Goal: Contribute content: Contribute content

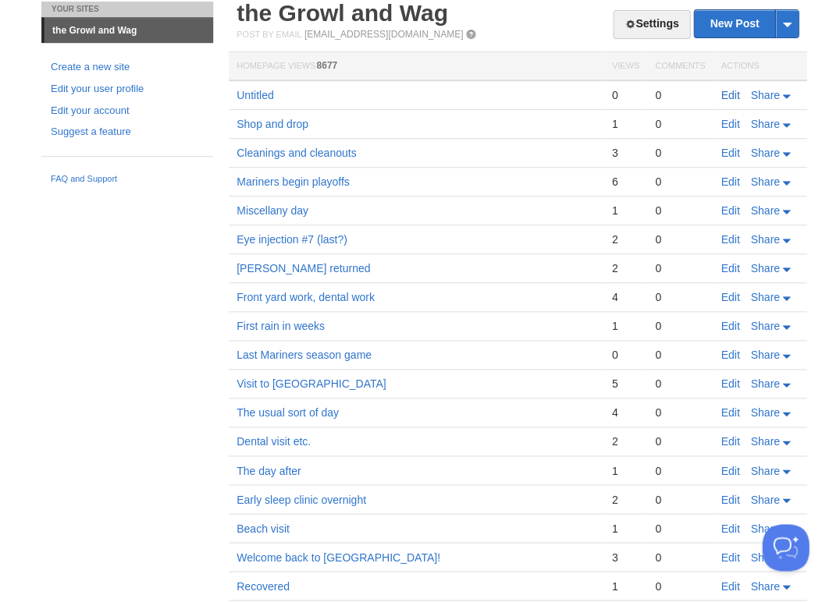
click at [727, 98] on link "Edit" at bounding box center [729, 95] width 19 height 12
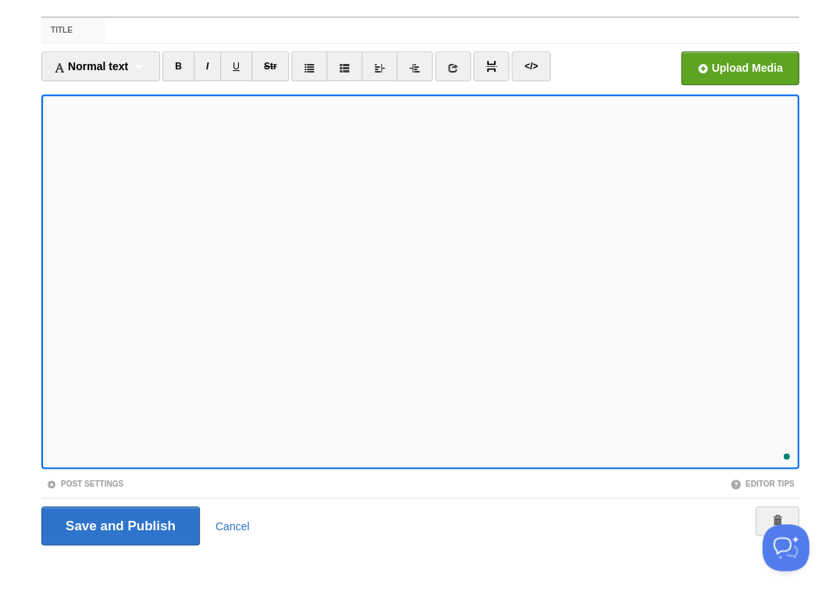
scroll to position [125, 0]
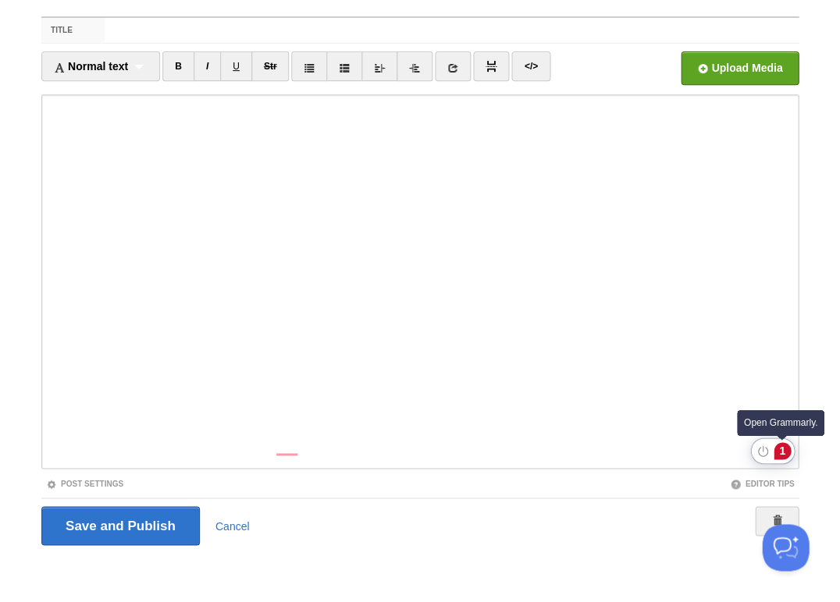
click at [783, 449] on div "1" at bounding box center [781, 451] width 17 height 17
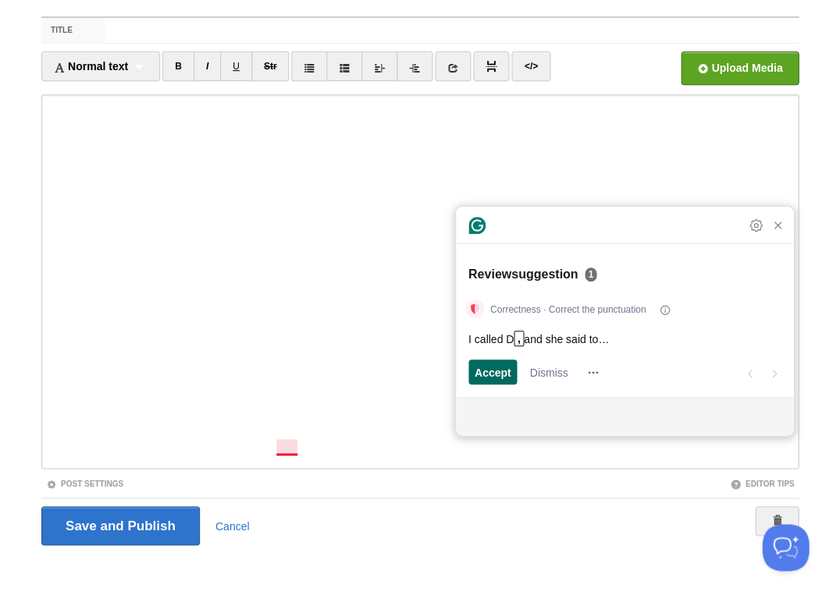
click at [498, 368] on span "Accept" at bounding box center [493, 372] width 37 height 16
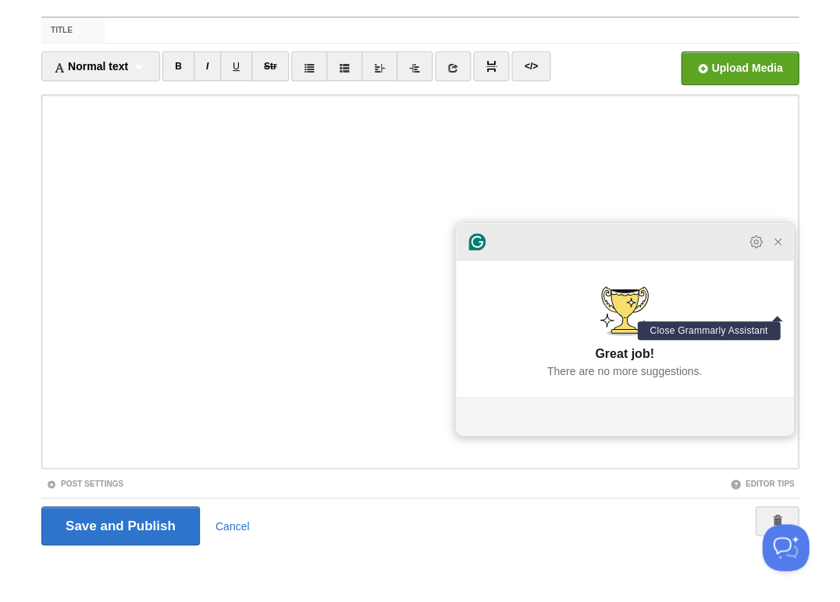
click at [777, 244] on icon "Close Grammarly Assistant" at bounding box center [777, 242] width 12 height 12
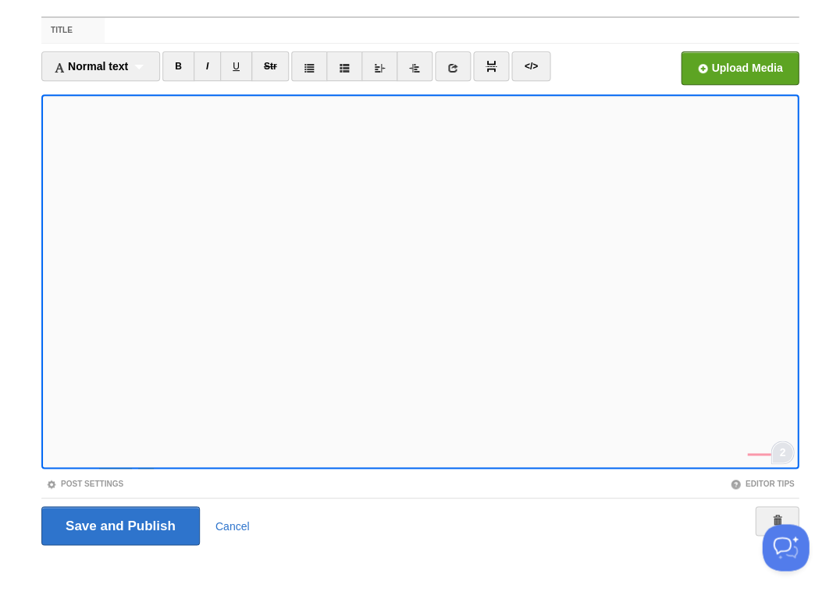
scroll to position [169, 0]
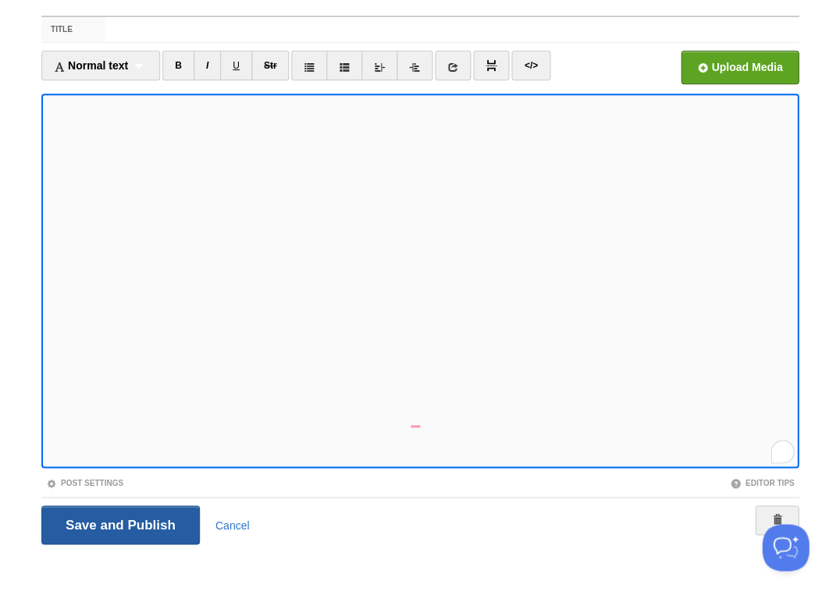
click at [119, 524] on input "Save and Publish" at bounding box center [120, 525] width 158 height 39
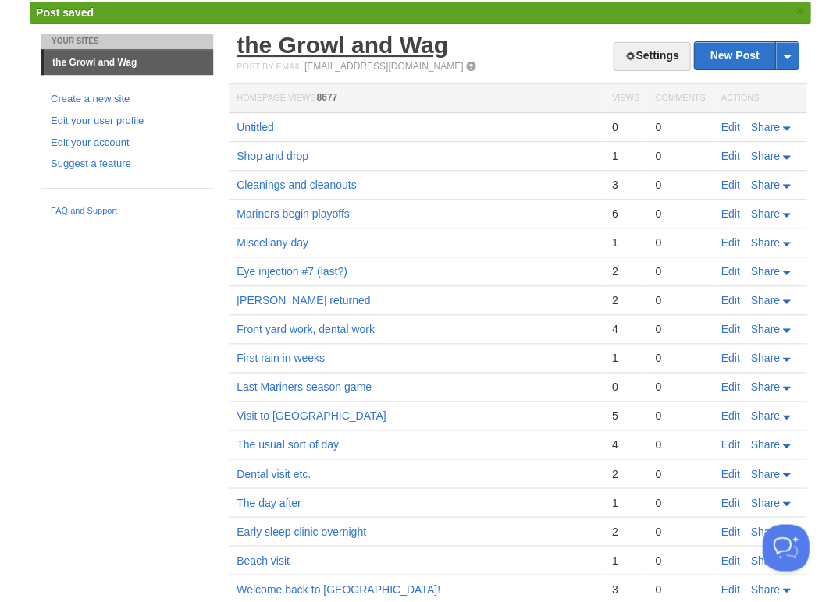
click at [328, 55] on link "the Growl and Wag" at bounding box center [341, 45] width 211 height 26
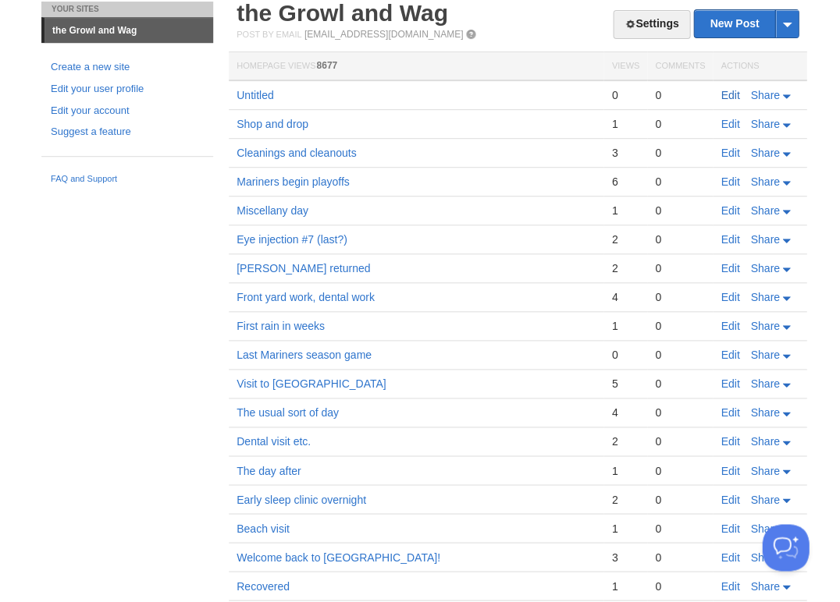
click at [730, 94] on link "Edit" at bounding box center [729, 95] width 19 height 12
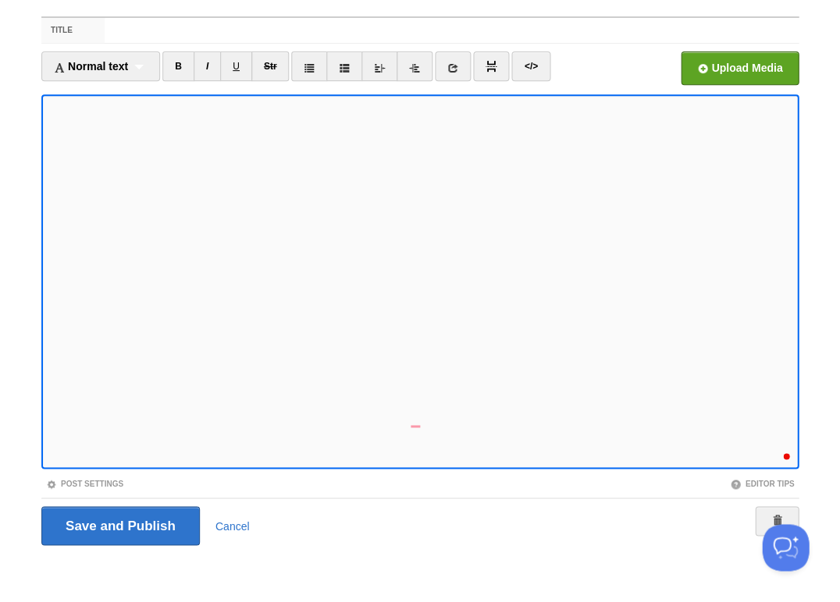
scroll to position [326, 0]
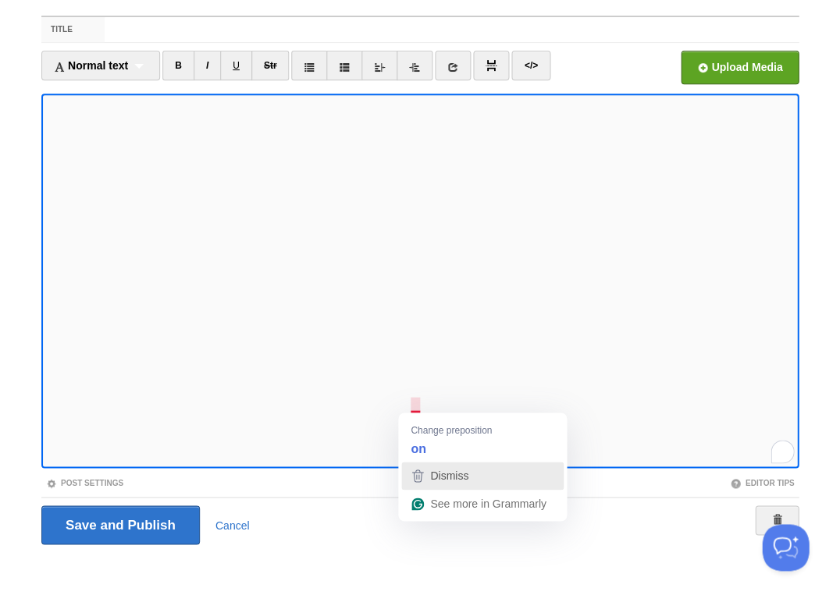
click at [425, 468] on icon "button" at bounding box center [417, 476] width 19 height 19
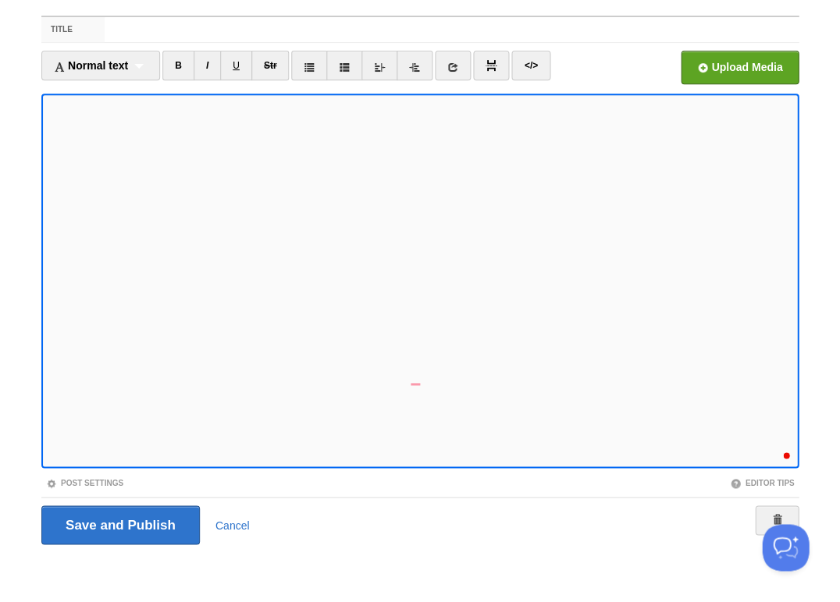
scroll to position [369, 0]
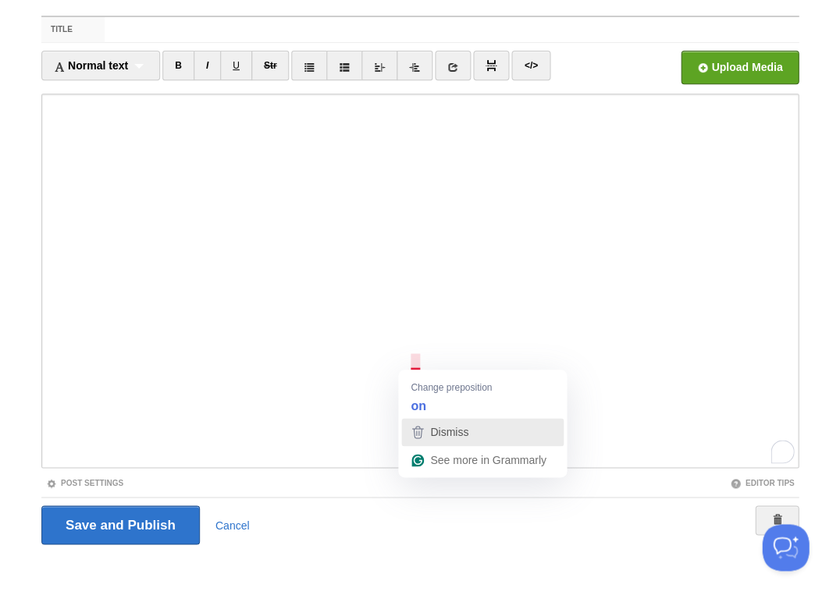
click at [444, 432] on span "Dismiss" at bounding box center [449, 432] width 38 height 12
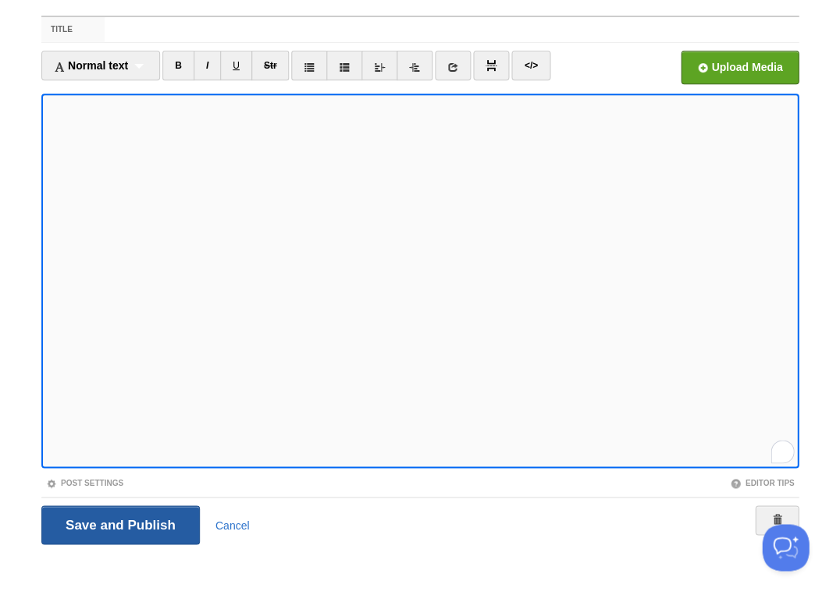
click at [119, 524] on input "Save and Publish" at bounding box center [120, 525] width 158 height 39
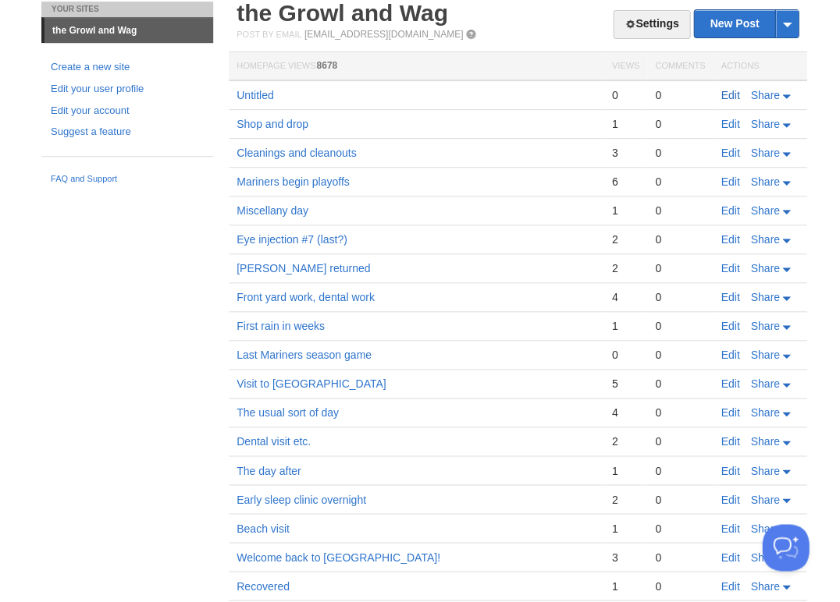
click at [728, 93] on link "Edit" at bounding box center [729, 95] width 19 height 12
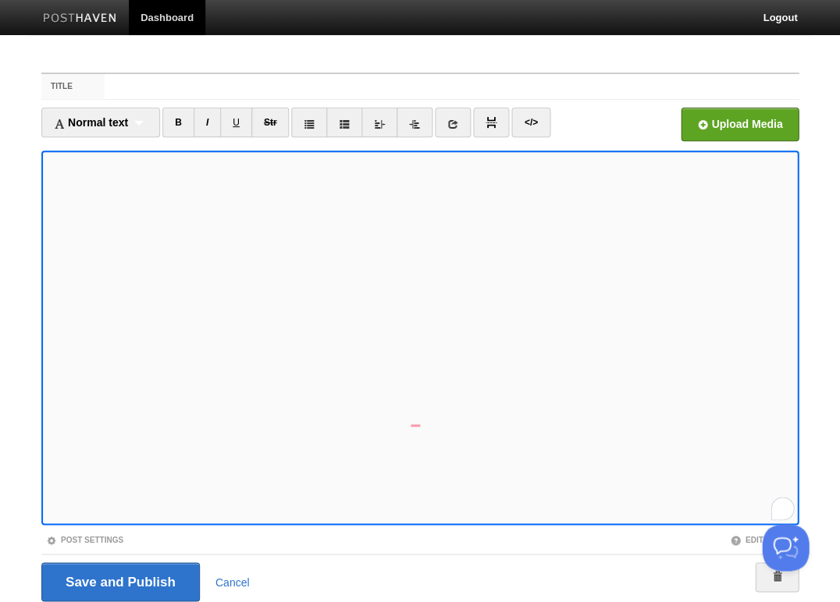
scroll to position [56, 0]
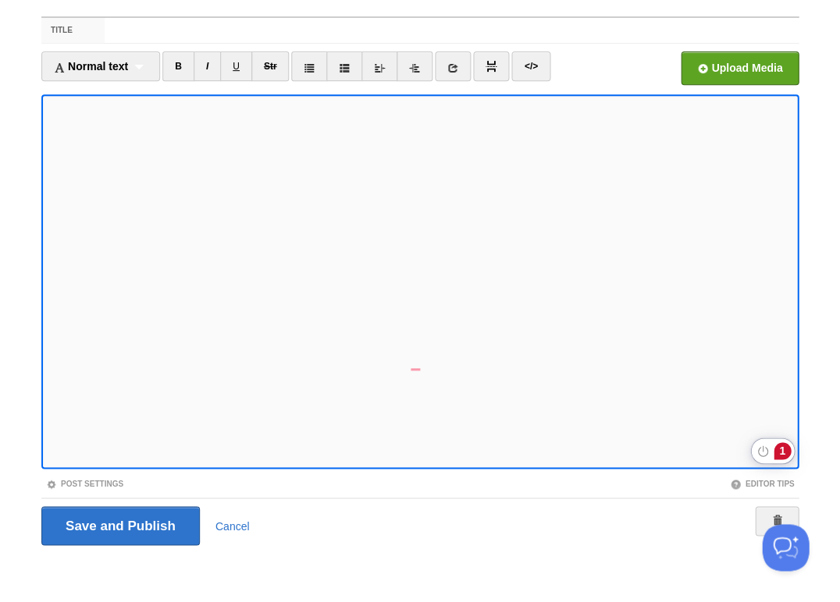
click at [784, 449] on div "1" at bounding box center [781, 451] width 17 height 17
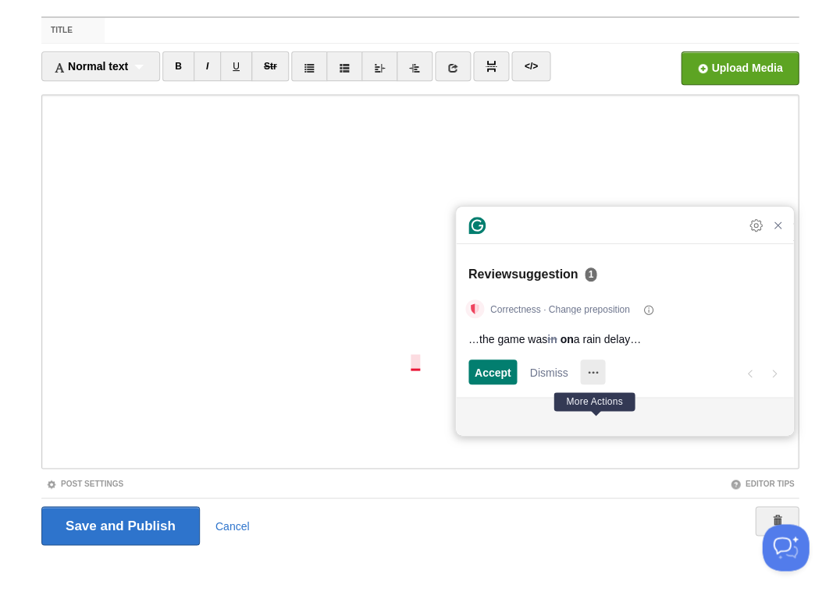
click at [601, 371] on icon "More Actions" at bounding box center [592, 372] width 25 height 25
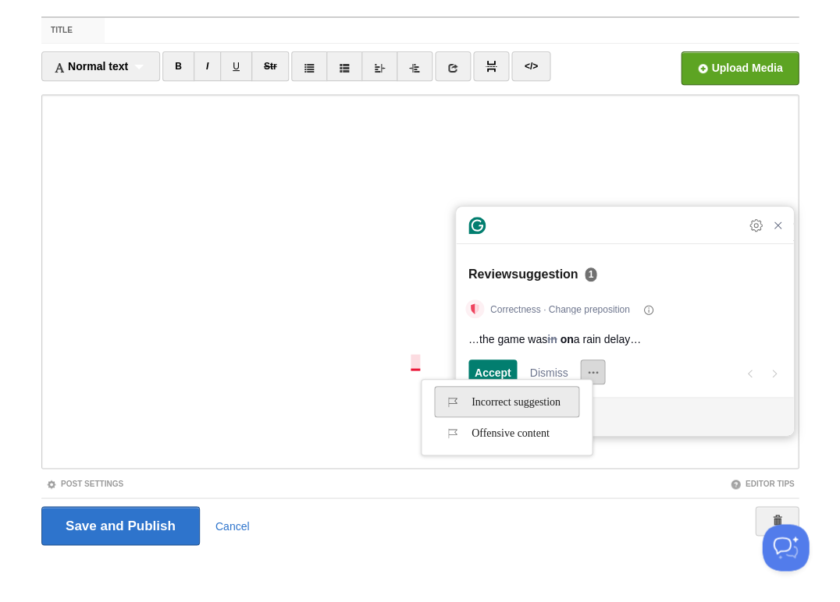
click at [539, 405] on span "Incorrect suggestion" at bounding box center [501, 401] width 117 height 25
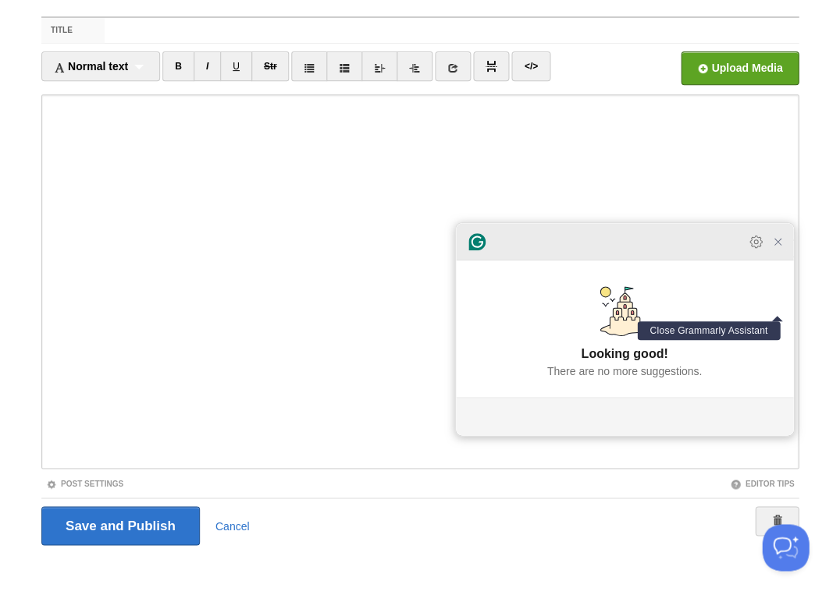
click at [780, 248] on icon "Close Grammarly Assistant" at bounding box center [777, 242] width 12 height 12
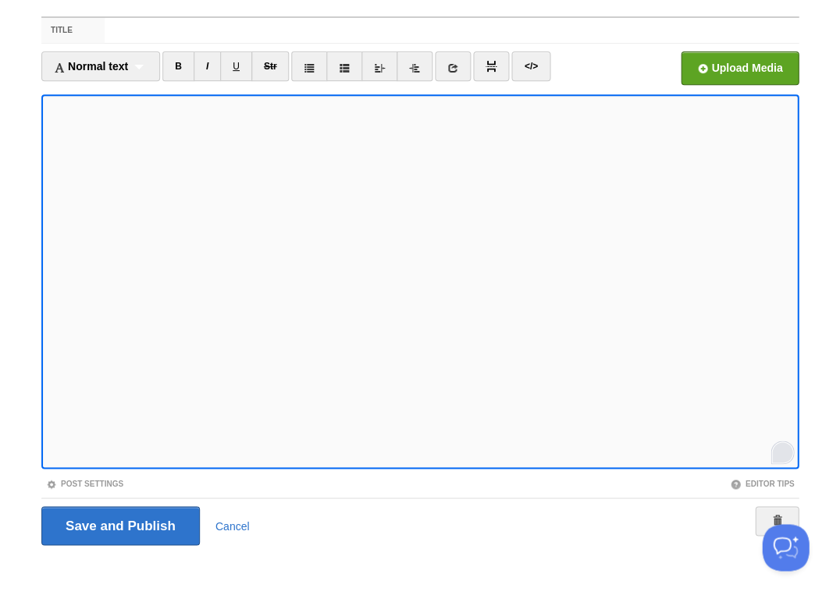
scroll to position [411, 0]
click at [119, 524] on input "Save and Publish" at bounding box center [120, 526] width 158 height 39
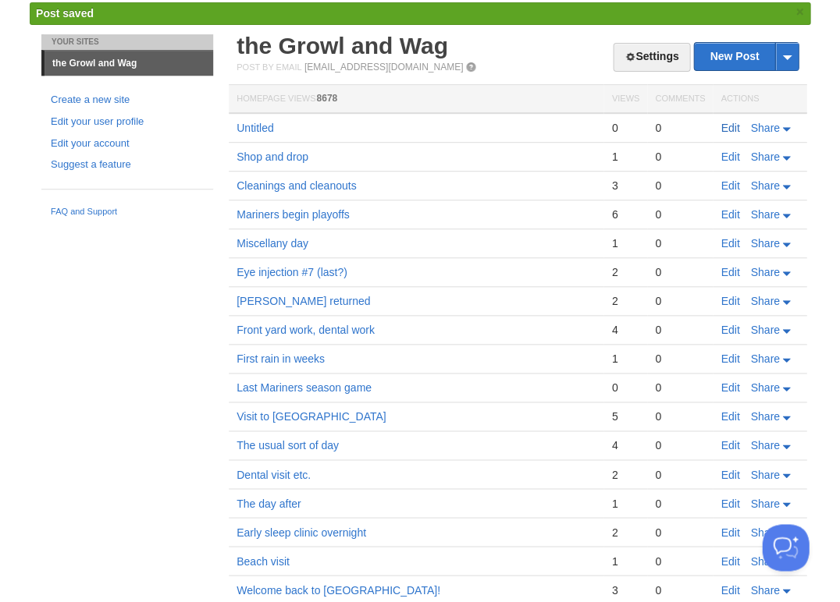
click at [730, 123] on link "Edit" at bounding box center [729, 128] width 19 height 12
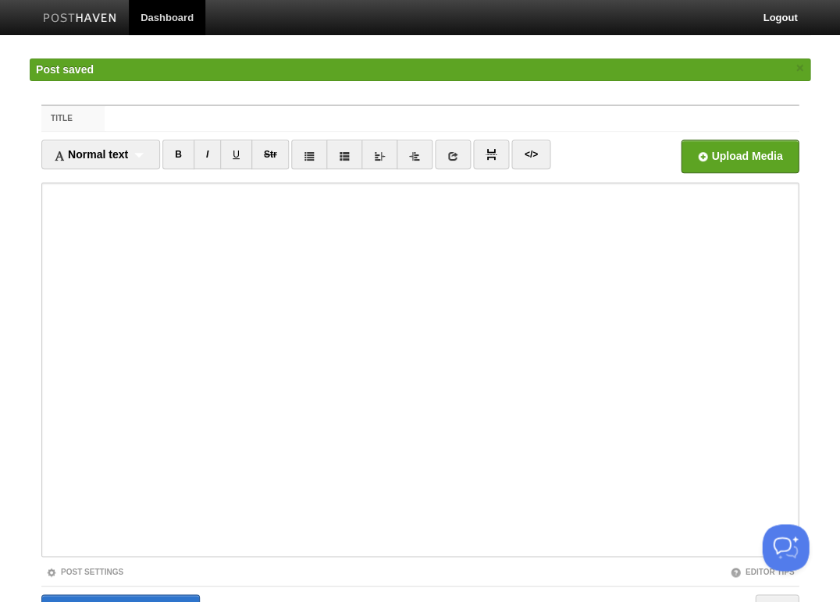
click at [90, 110] on label "Title" at bounding box center [72, 118] width 63 height 25
click at [105, 110] on input "Title" at bounding box center [452, 118] width 694 height 25
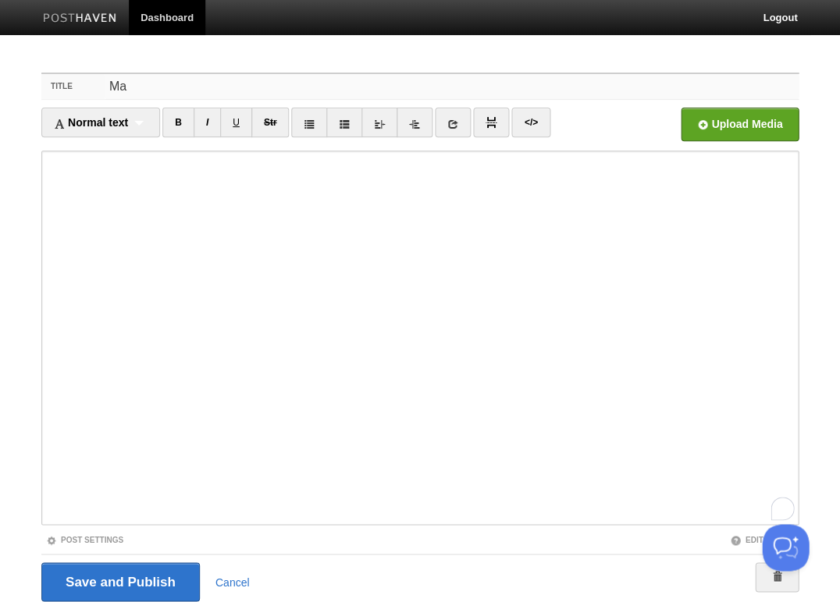
type input "M"
type input "Bedroom"
type input "B"
type input "L"
type input "Lengthy bedroom cleanup"
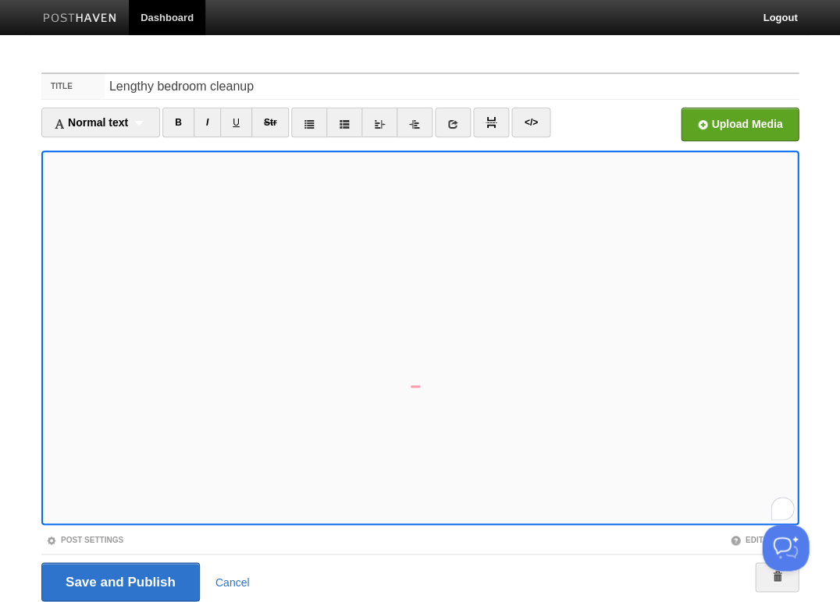
scroll to position [56, 0]
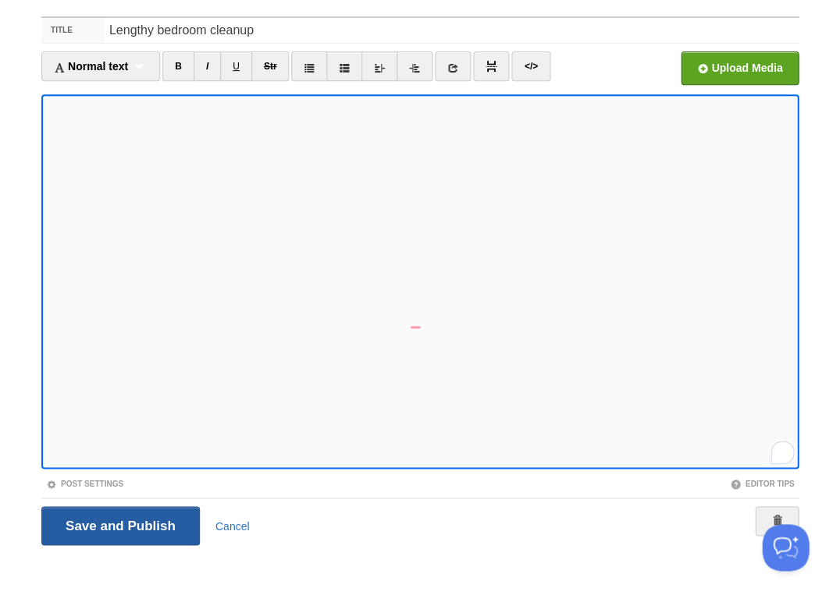
click at [119, 524] on input "Save and Publish" at bounding box center [120, 526] width 158 height 39
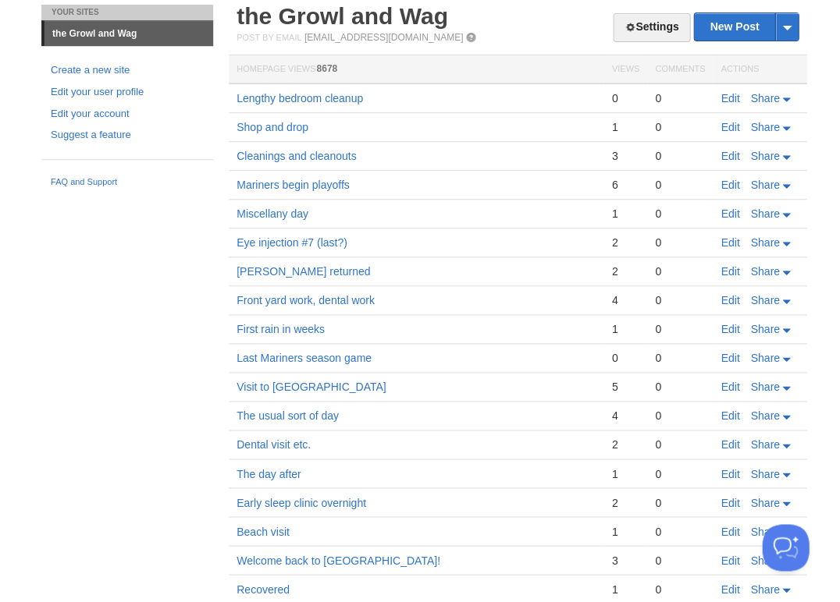
scroll to position [52, 0]
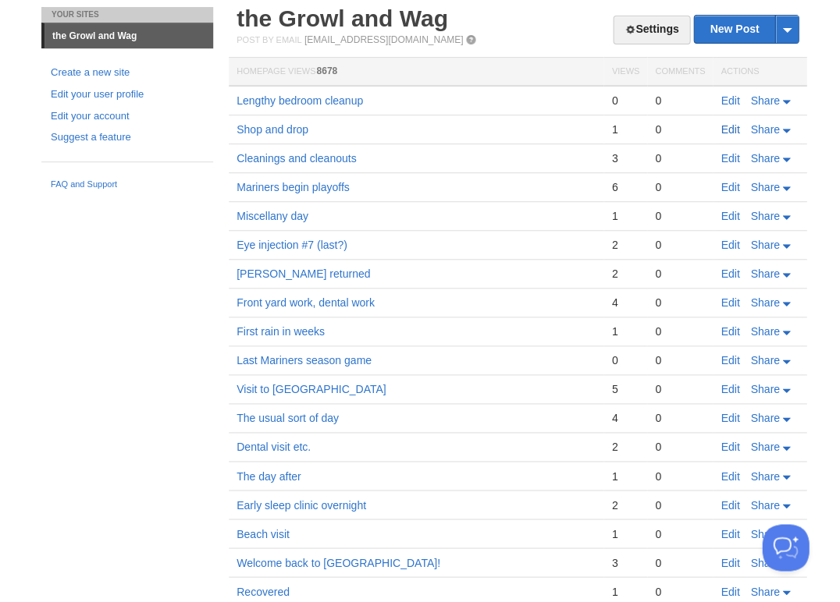
click at [732, 123] on link "Edit" at bounding box center [729, 129] width 19 height 12
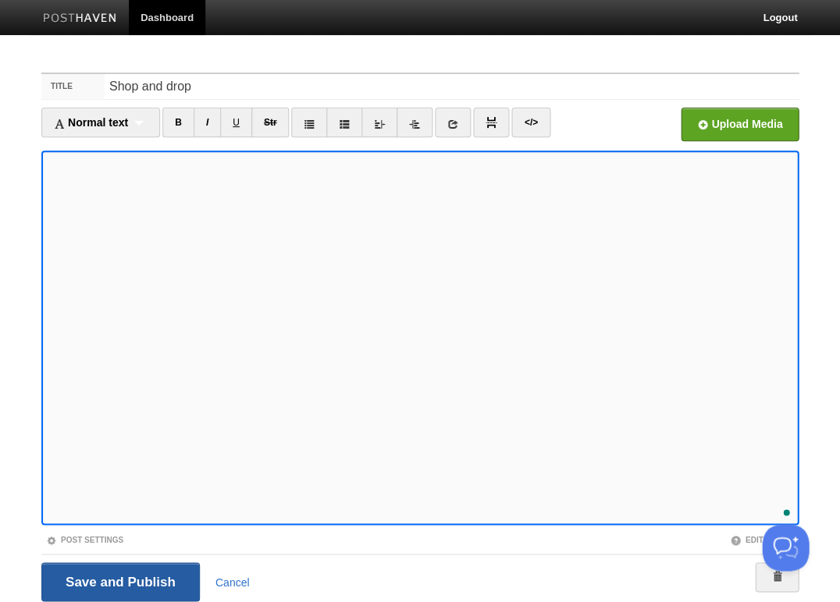
click at [119, 581] on input "Save and Publish" at bounding box center [120, 582] width 158 height 39
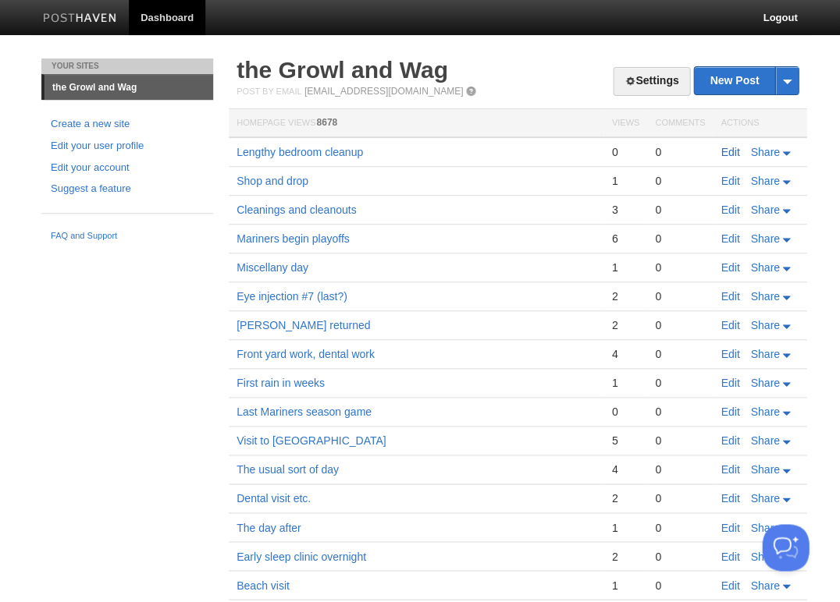
click at [727, 149] on link "Edit" at bounding box center [729, 152] width 19 height 12
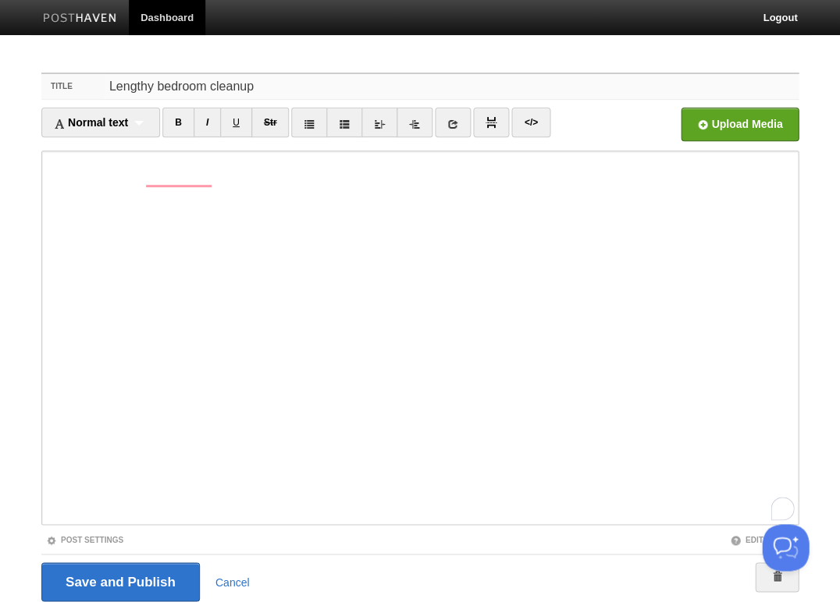
drag, startPoint x: 265, startPoint y: 85, endPoint x: 84, endPoint y: 91, distance: 181.1
click at [84, 91] on div "Title Lengthy bedroom cleanup" at bounding box center [419, 87] width 757 height 26
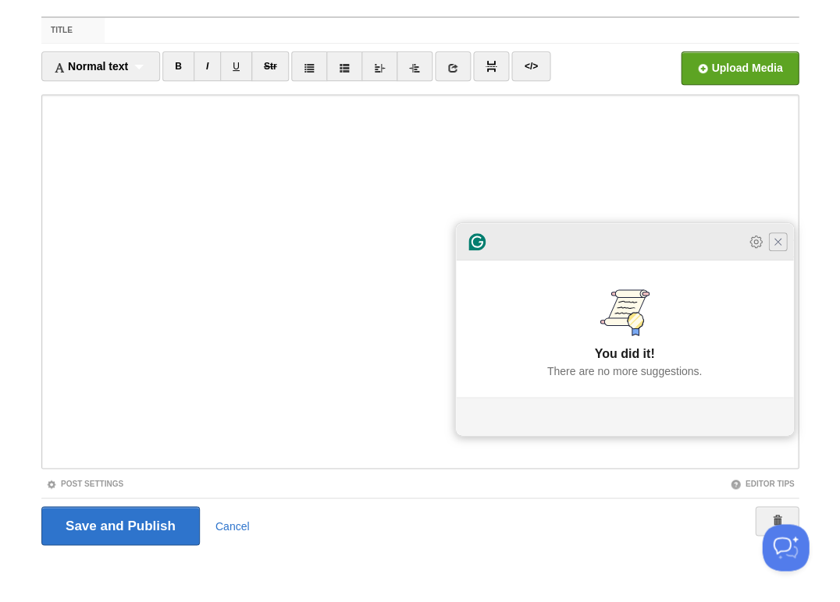
scroll to position [442, 0]
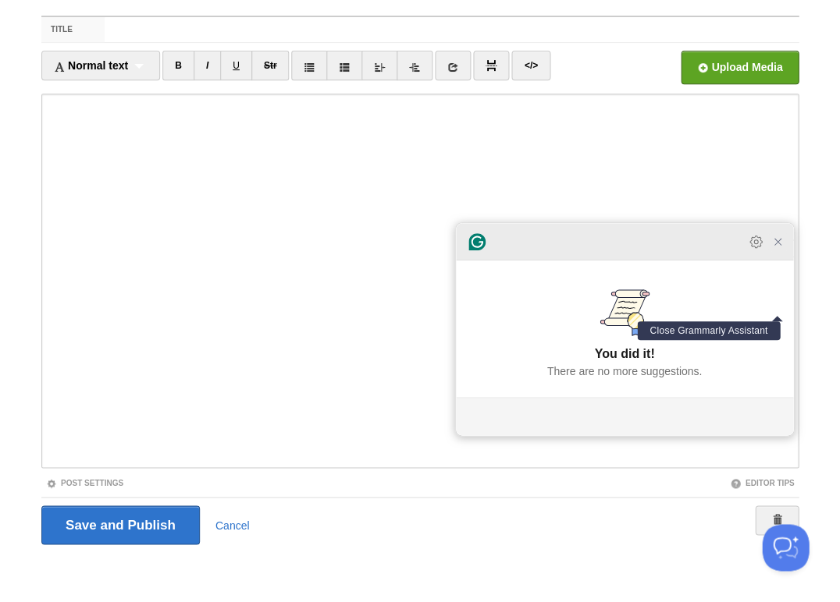
click at [777, 245] on icon "Close Grammarly Assistant" at bounding box center [777, 242] width 6 height 6
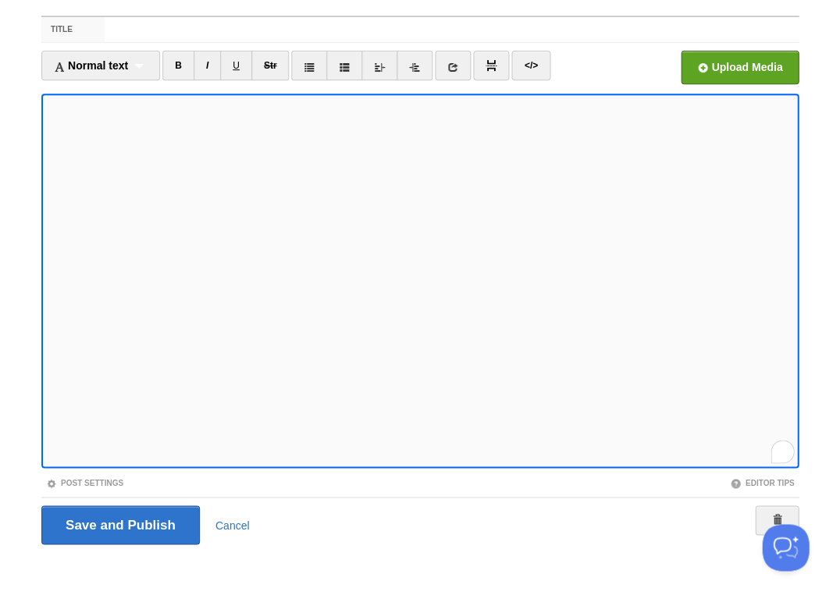
scroll to position [0, 0]
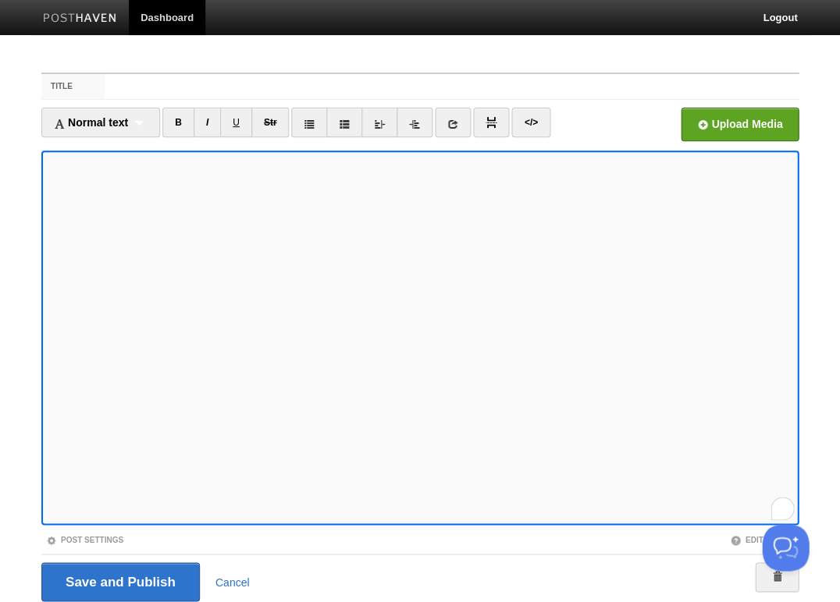
click at [101, 87] on label "Title" at bounding box center [72, 86] width 63 height 25
click at [105, 87] on input "Title" at bounding box center [452, 86] width 694 height 25
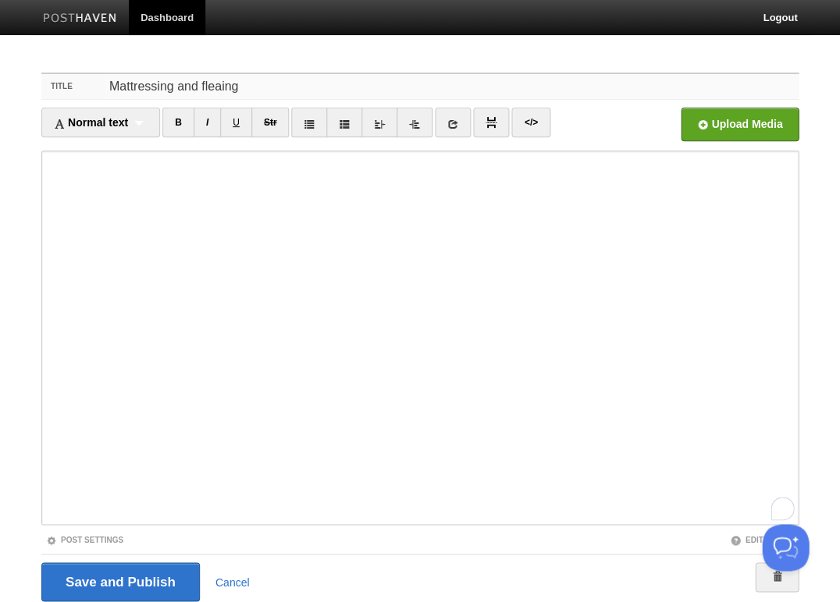
type input "Mattressing and fleaing"
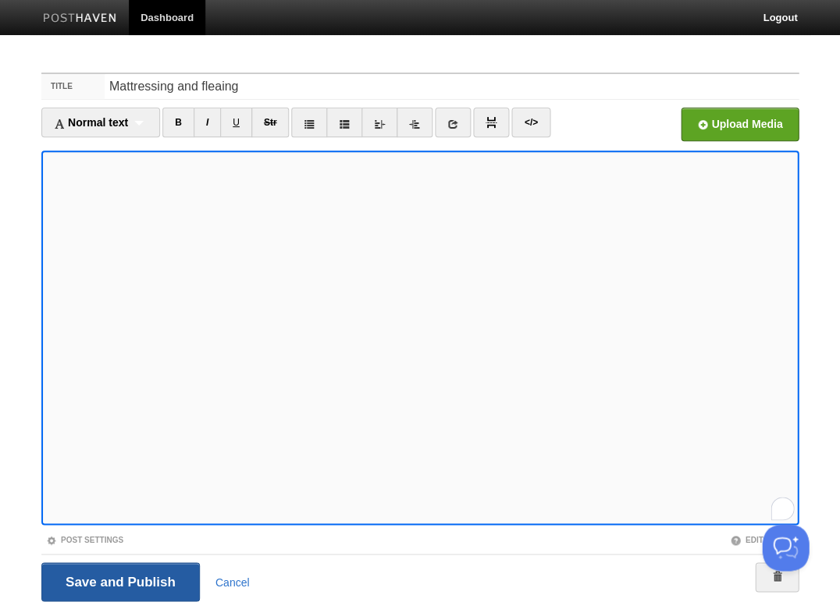
click at [119, 581] on input "Save and Publish" at bounding box center [120, 582] width 158 height 39
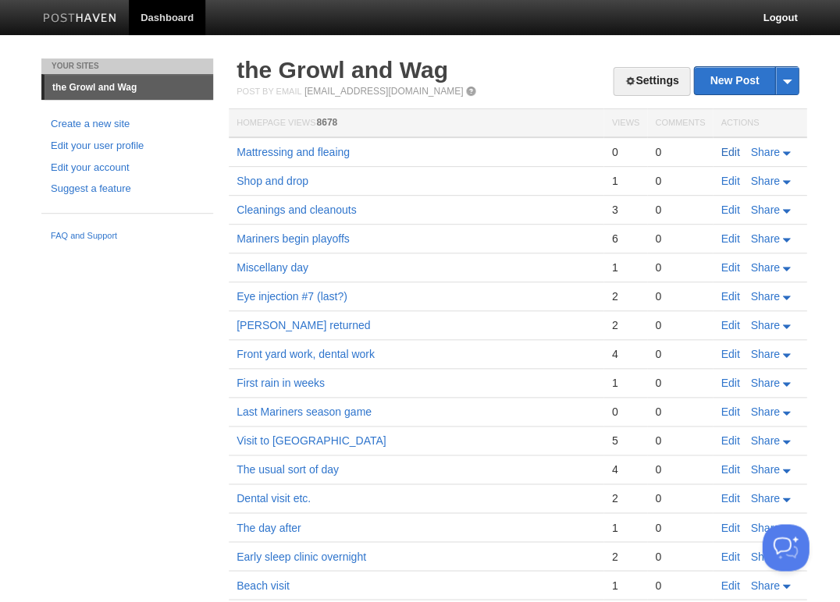
click at [729, 150] on link "Edit" at bounding box center [729, 152] width 19 height 12
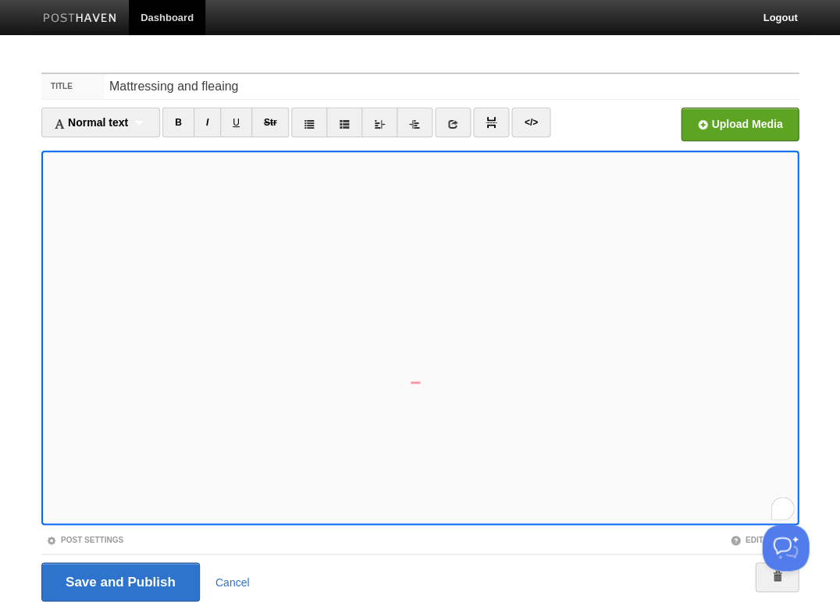
scroll to position [56, 0]
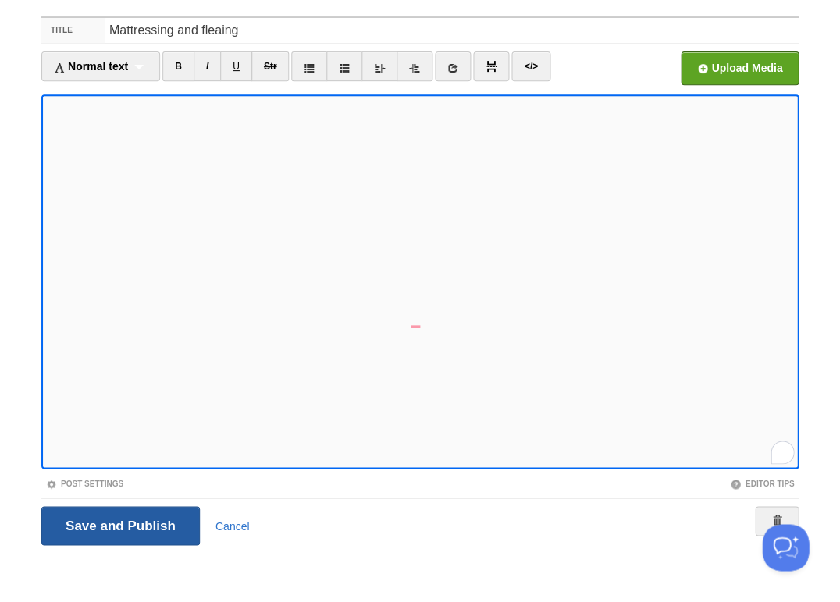
click at [119, 524] on input "Save and Publish" at bounding box center [120, 526] width 158 height 39
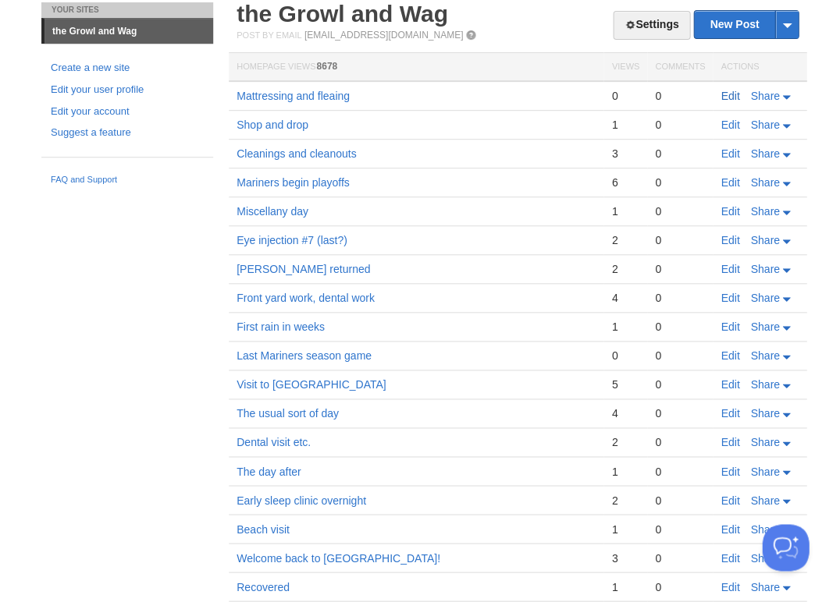
click at [725, 93] on link "Edit" at bounding box center [729, 96] width 19 height 12
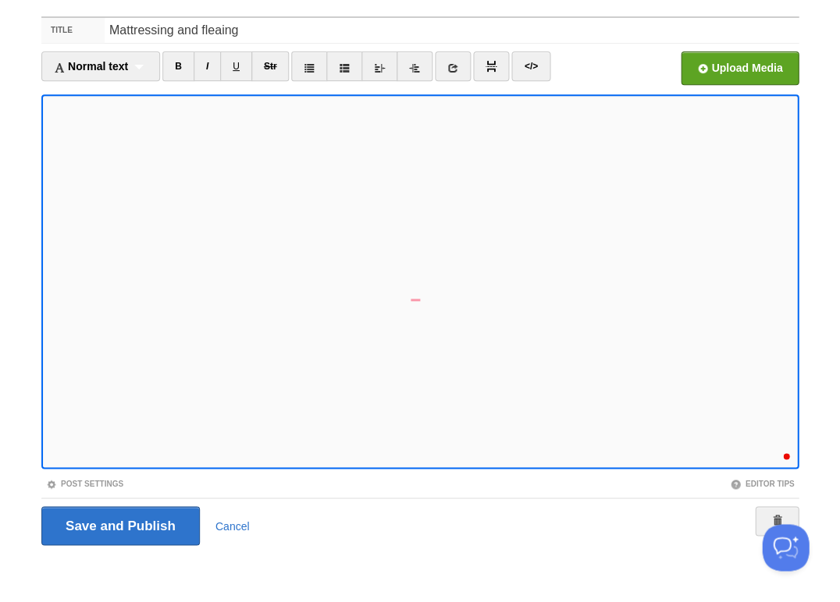
scroll to position [496, 0]
click at [724, 69] on input "file" at bounding box center [269, 73] width 1182 height 80
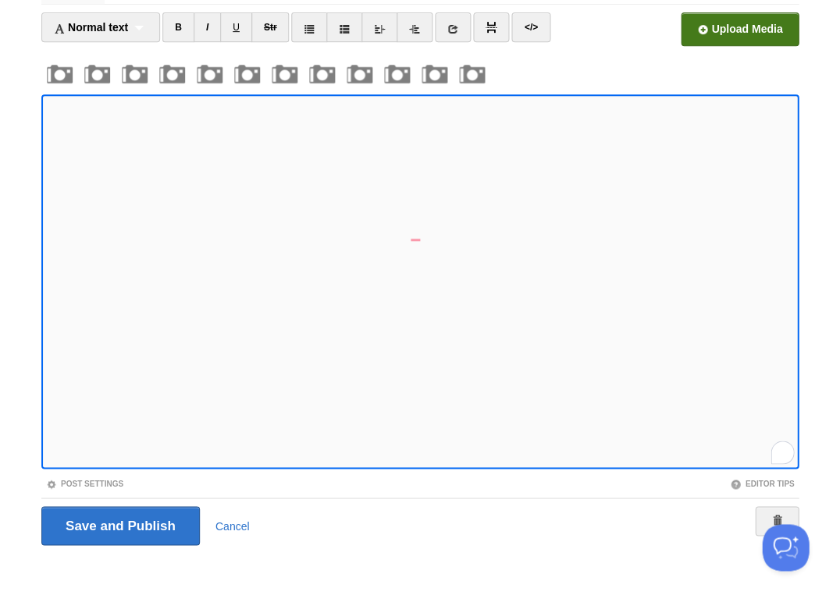
scroll to position [556, 0]
click at [119, 524] on input "Save and Publish" at bounding box center [120, 526] width 158 height 39
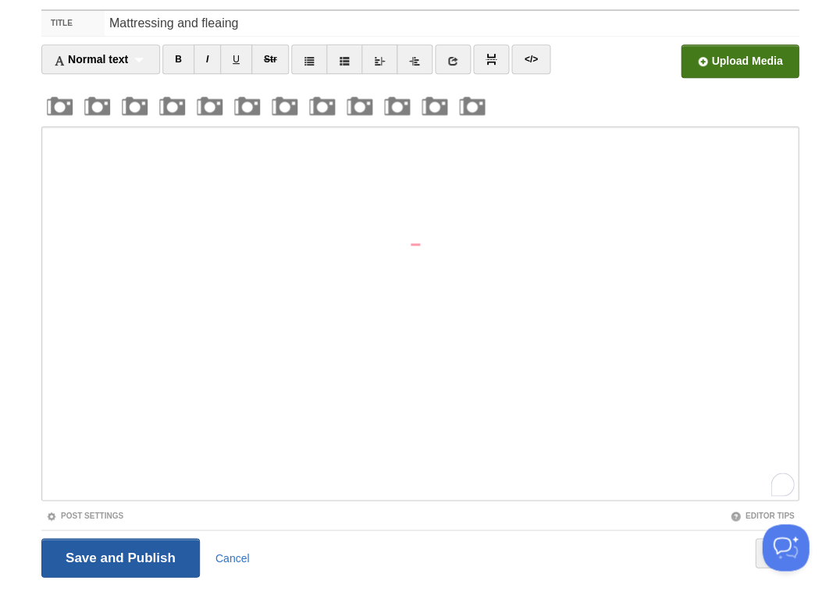
scroll to position [57, 0]
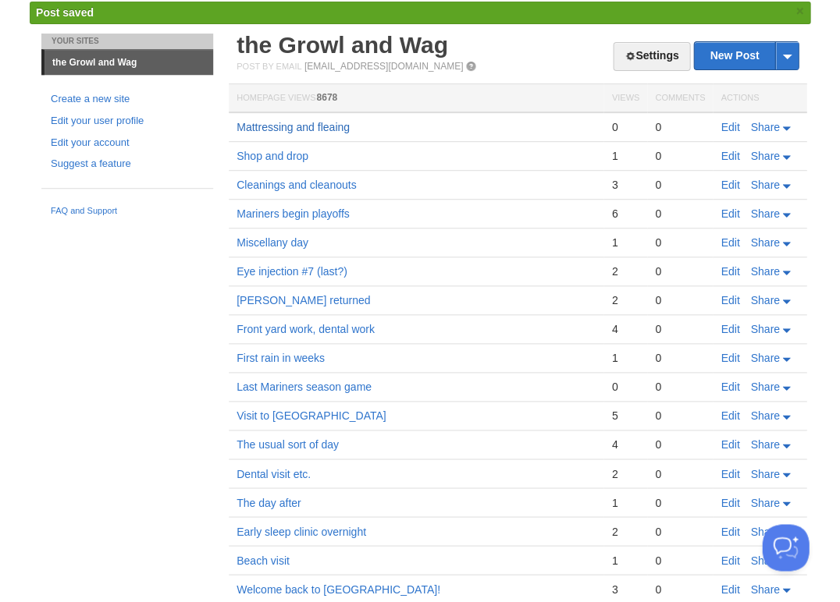
click at [272, 125] on link "Mattressing and fleaing" at bounding box center [292, 127] width 113 height 12
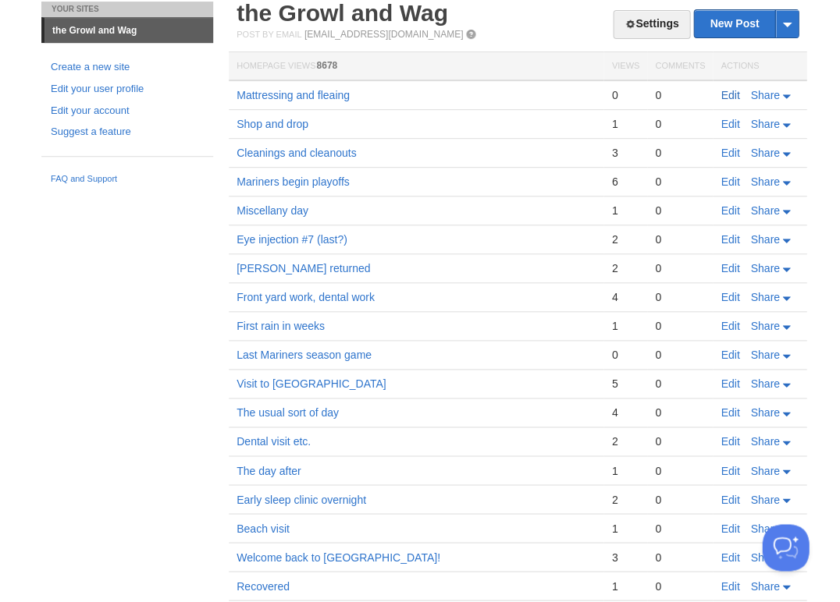
click at [725, 91] on link "Edit" at bounding box center [729, 95] width 19 height 12
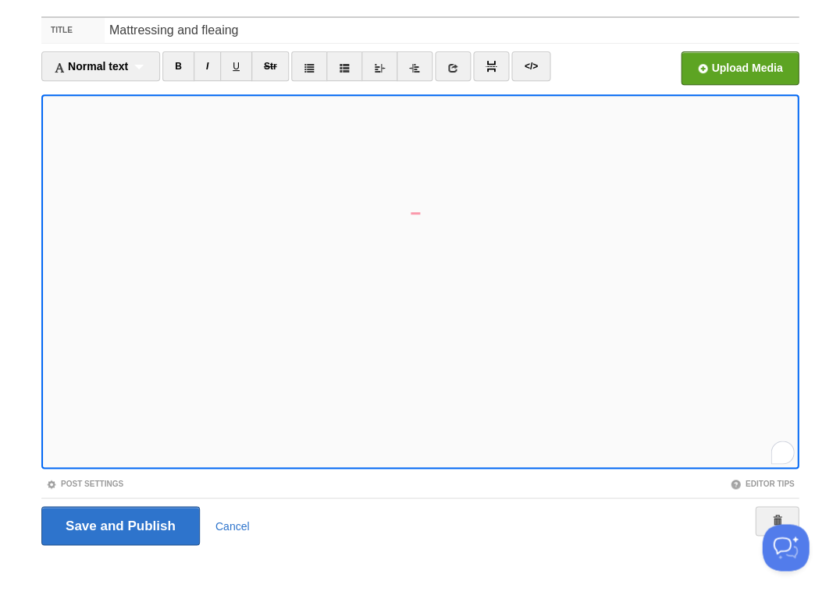
scroll to position [524, 0]
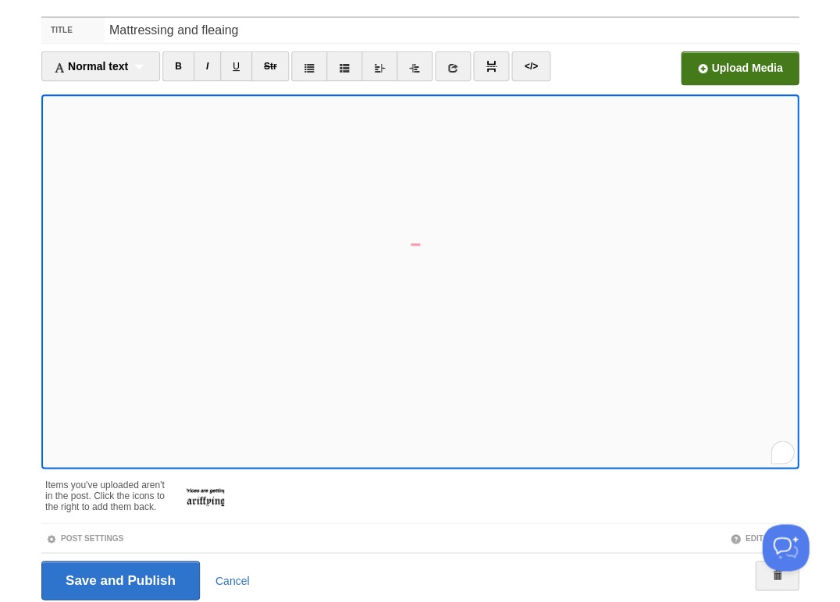
click at [746, 62] on input "file" at bounding box center [269, 73] width 1182 height 80
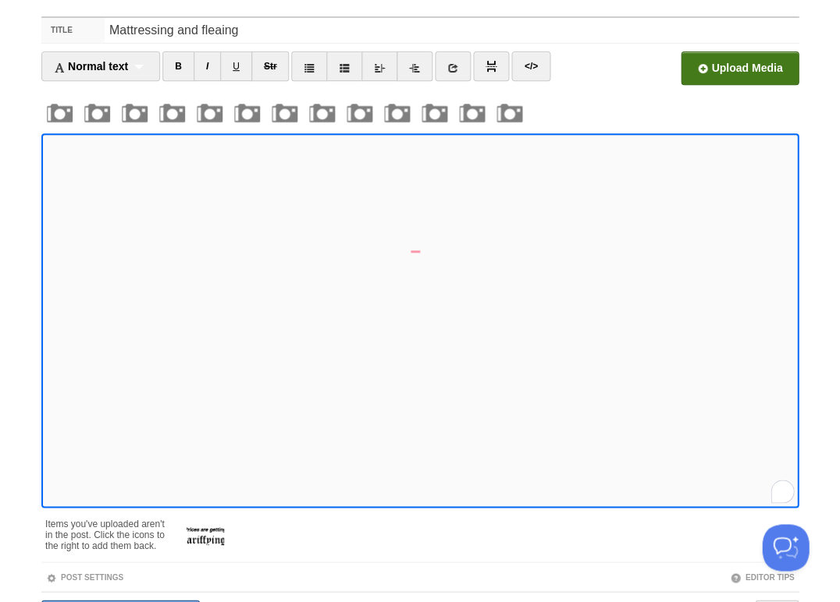
scroll to position [150, 0]
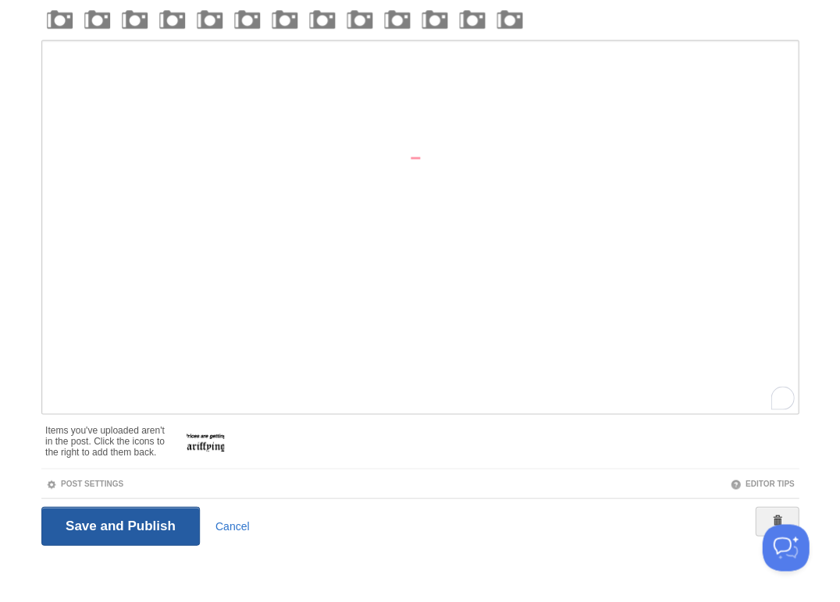
click at [112, 528] on input "Save and Publish" at bounding box center [120, 526] width 158 height 39
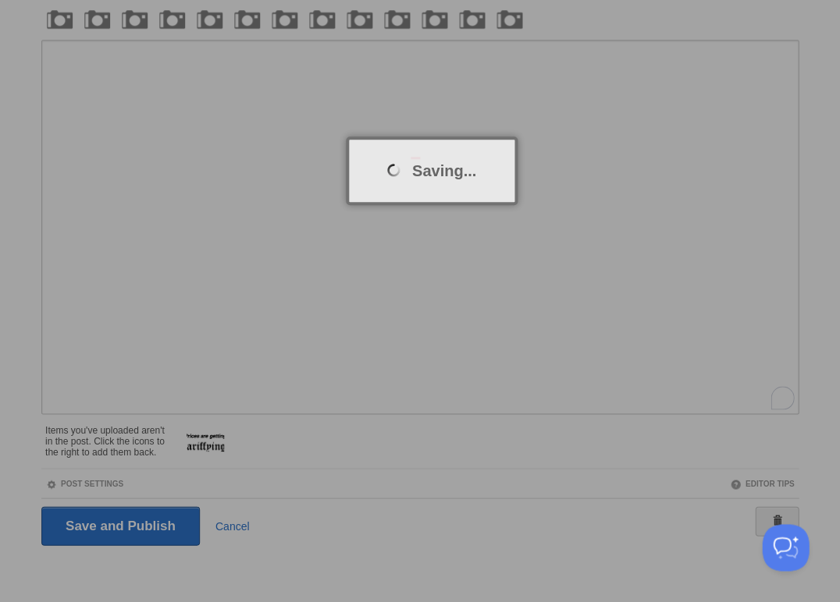
scroll to position [58, 0]
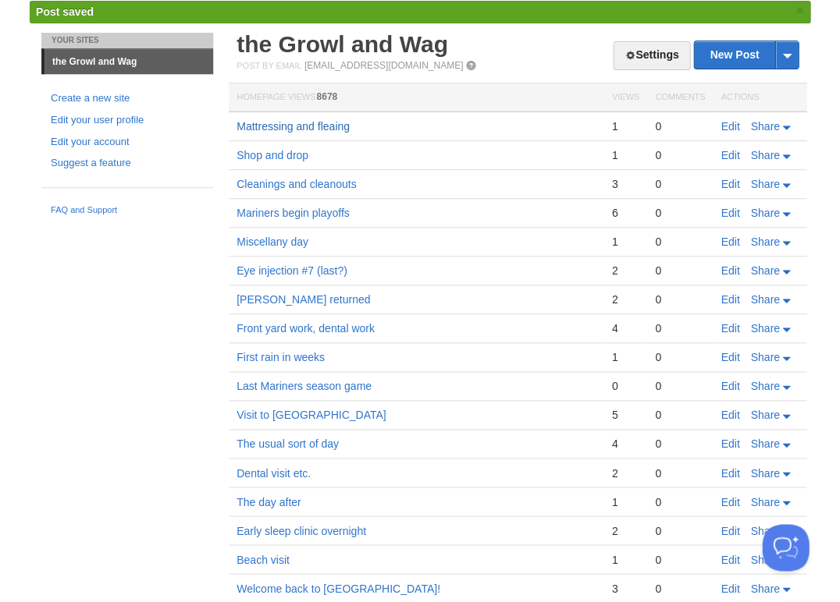
click at [293, 123] on link "Mattressing and fleaing" at bounding box center [292, 126] width 113 height 12
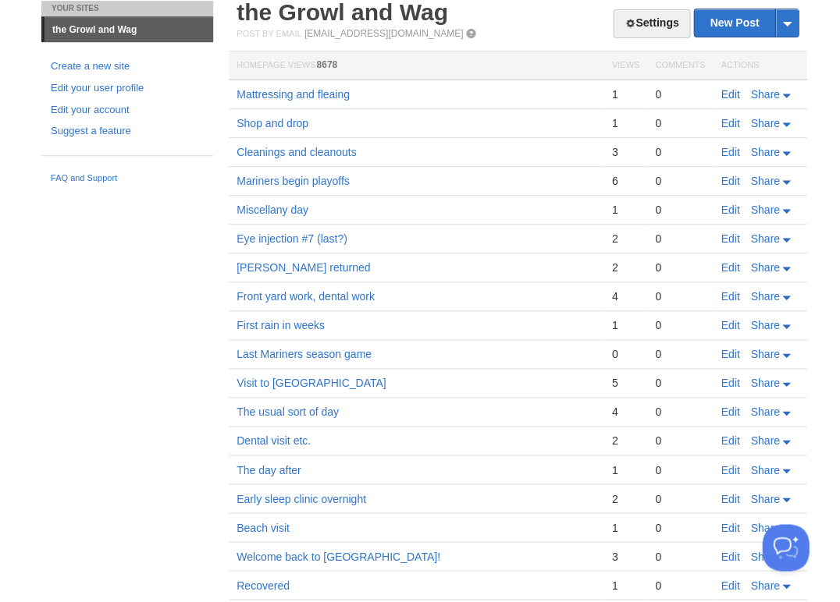
click at [730, 93] on link "Edit" at bounding box center [729, 94] width 19 height 12
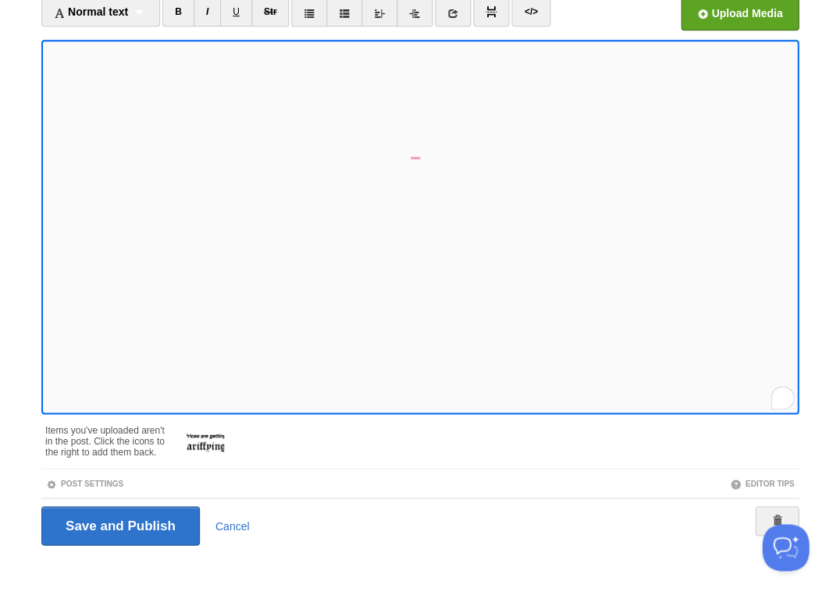
scroll to position [524, 0]
click at [264, 424] on span at bounding box center [266, 426] width 11 height 11
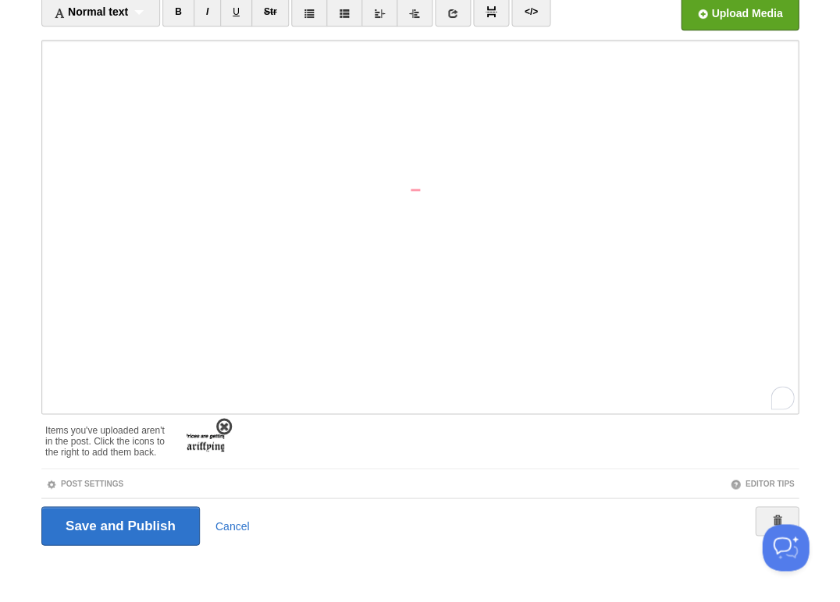
click at [225, 428] on span at bounding box center [224, 426] width 11 height 11
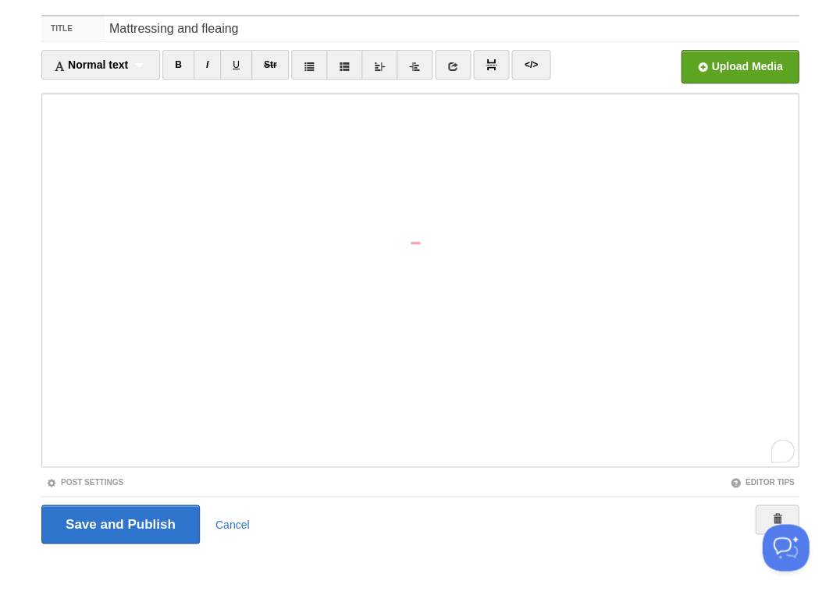
scroll to position [56, 0]
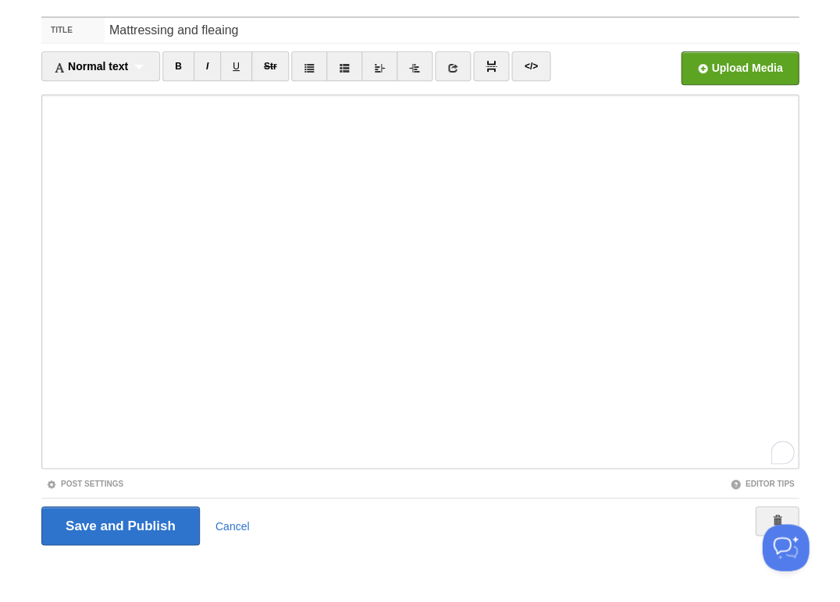
scroll to position [524, 0]
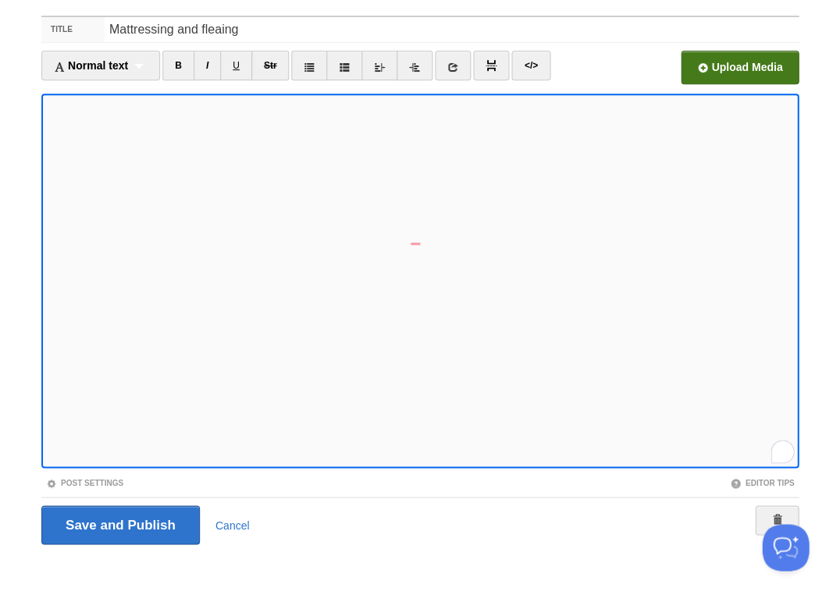
click at [749, 64] on input "file" at bounding box center [269, 72] width 1182 height 80
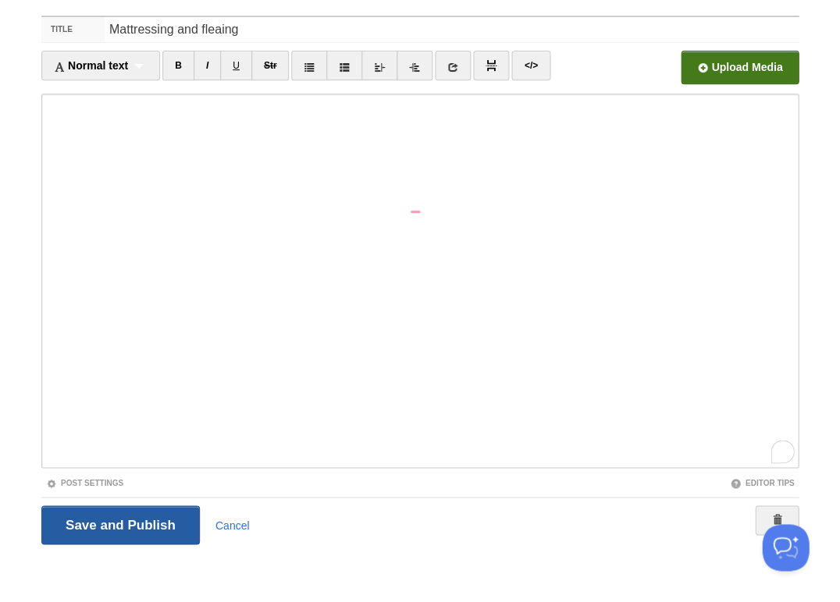
click at [147, 521] on input "Save and Publish" at bounding box center [120, 525] width 158 height 39
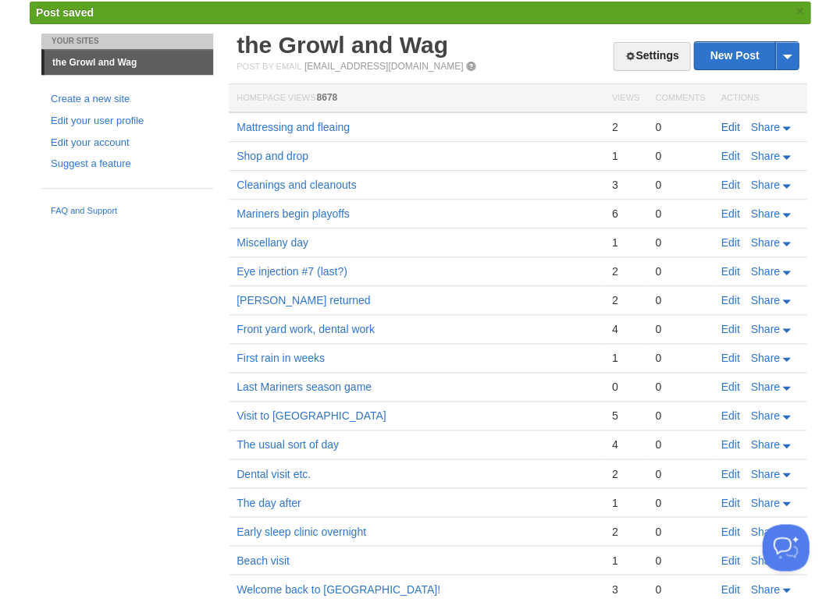
click at [727, 125] on link "Edit" at bounding box center [729, 127] width 19 height 12
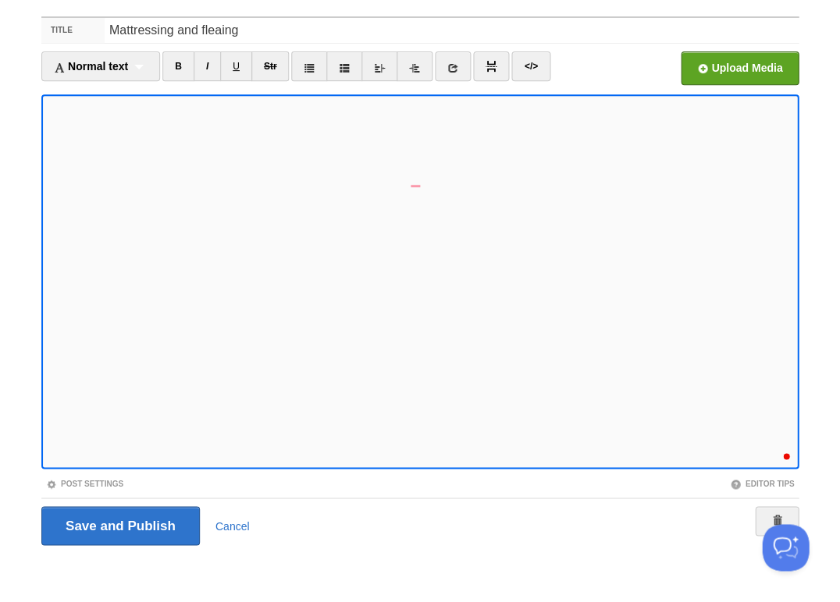
scroll to position [598, 0]
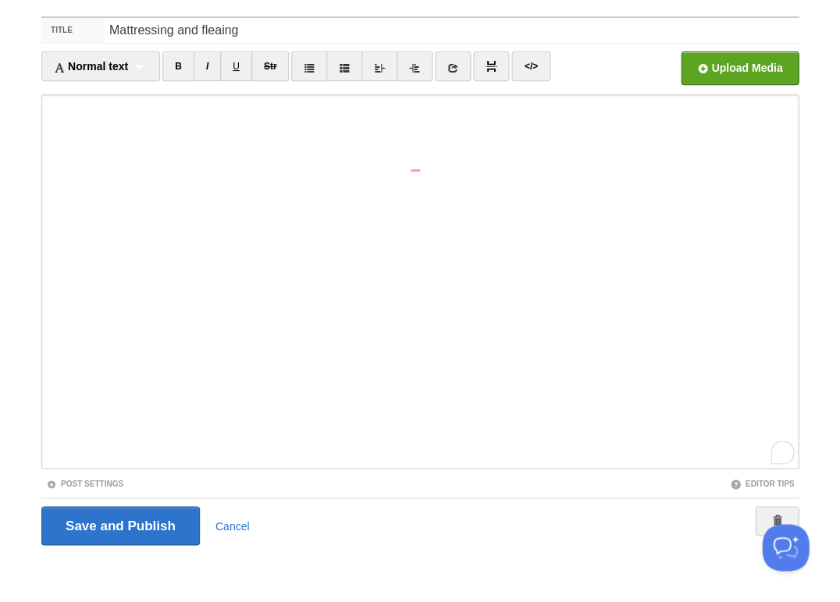
click at [144, 517] on input "Save and Publish" at bounding box center [120, 526] width 158 height 39
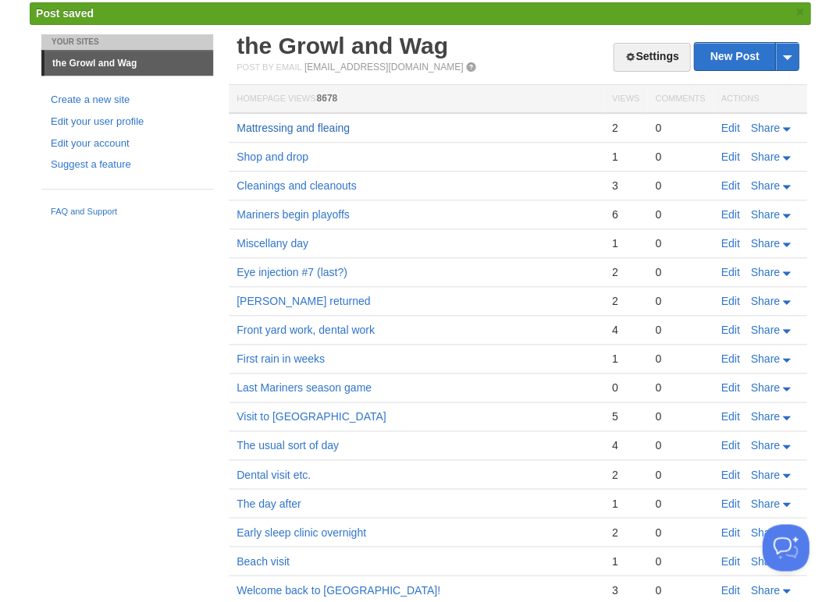
click at [311, 126] on link "Mattressing and fleaing" at bounding box center [292, 128] width 113 height 12
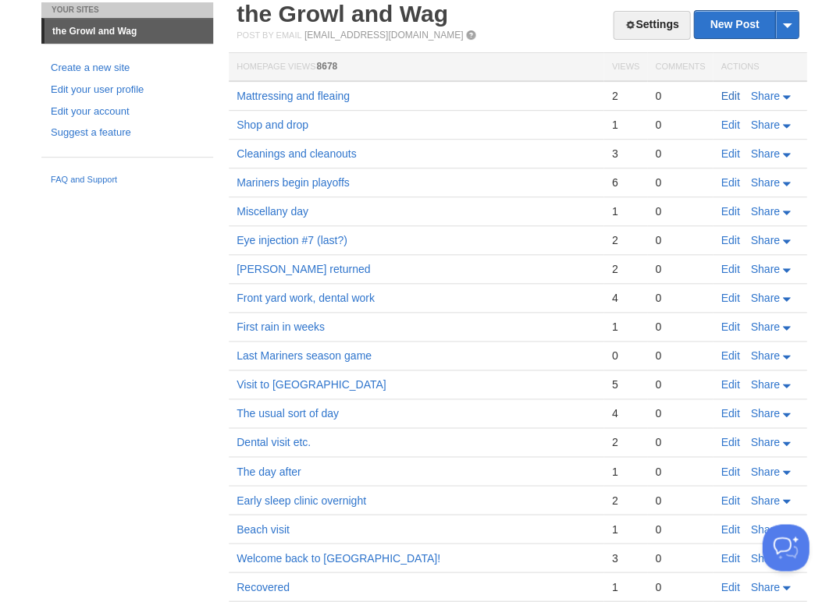
click at [724, 91] on link "Edit" at bounding box center [729, 96] width 19 height 12
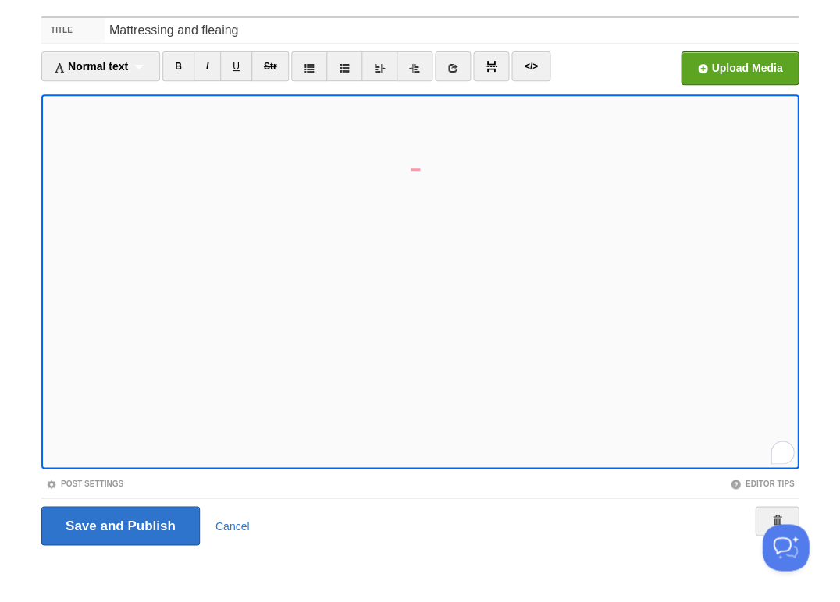
scroll to position [567, 0]
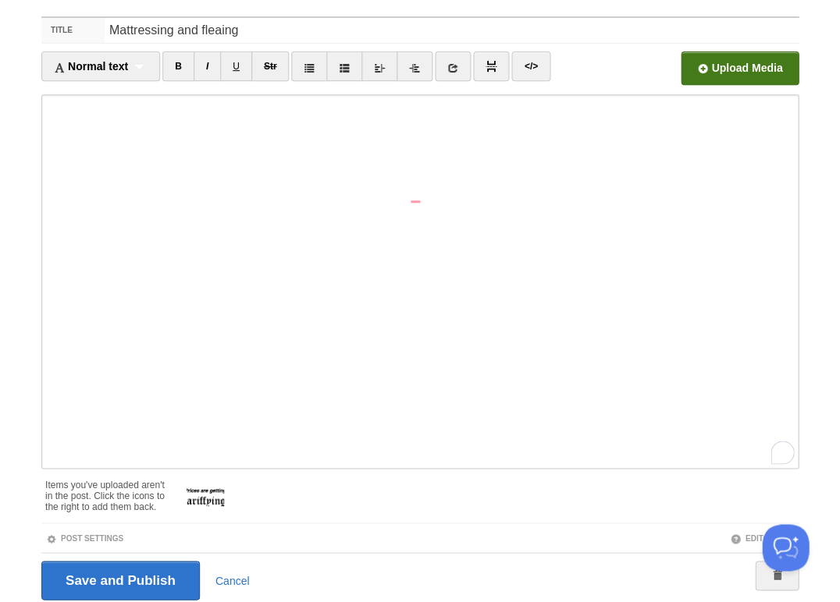
click at [745, 65] on input "file" at bounding box center [269, 73] width 1182 height 80
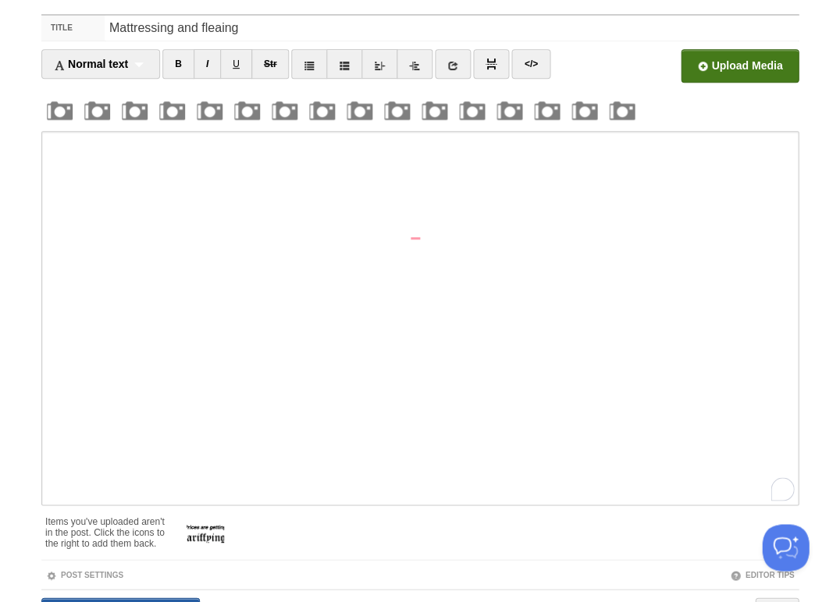
scroll to position [57, 0]
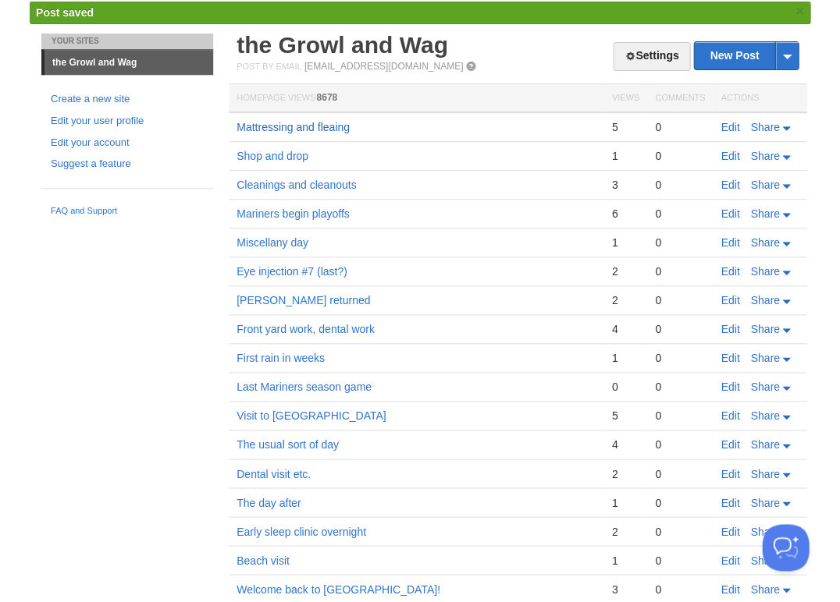
click at [277, 124] on link "Mattressing and fleaing" at bounding box center [292, 127] width 113 height 12
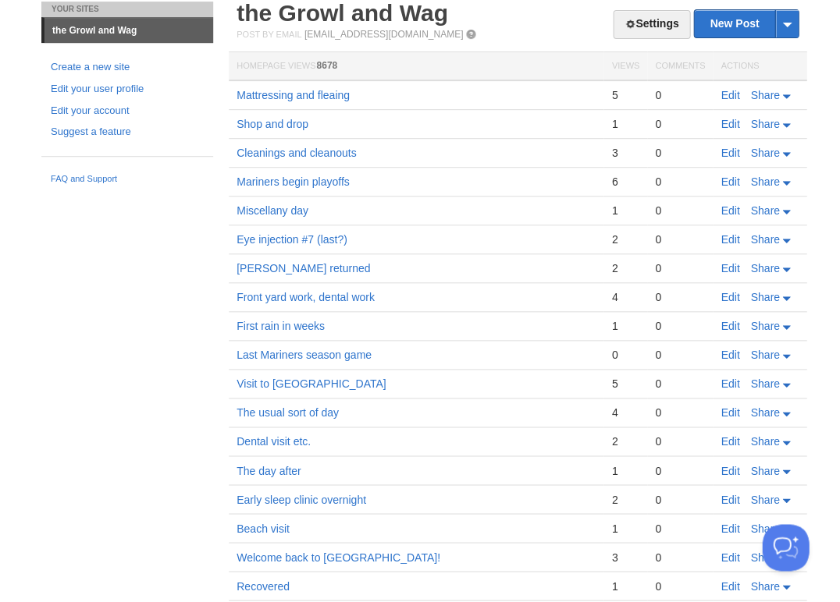
click at [732, 93] on link "Edit" at bounding box center [729, 95] width 19 height 12
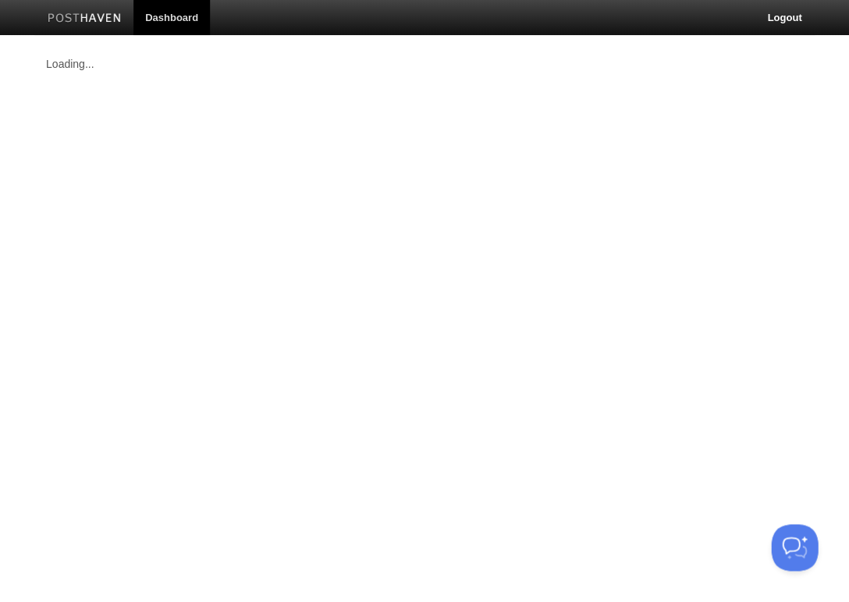
drag, startPoint x: 36, startPoint y: 159, endPoint x: 732, endPoint y: 94, distance: 699.2
click at [732, 94] on html "Dashboard Logout Post saved × Post saved × Post saved × Post saved × Post saved…" at bounding box center [424, 58] width 849 height 116
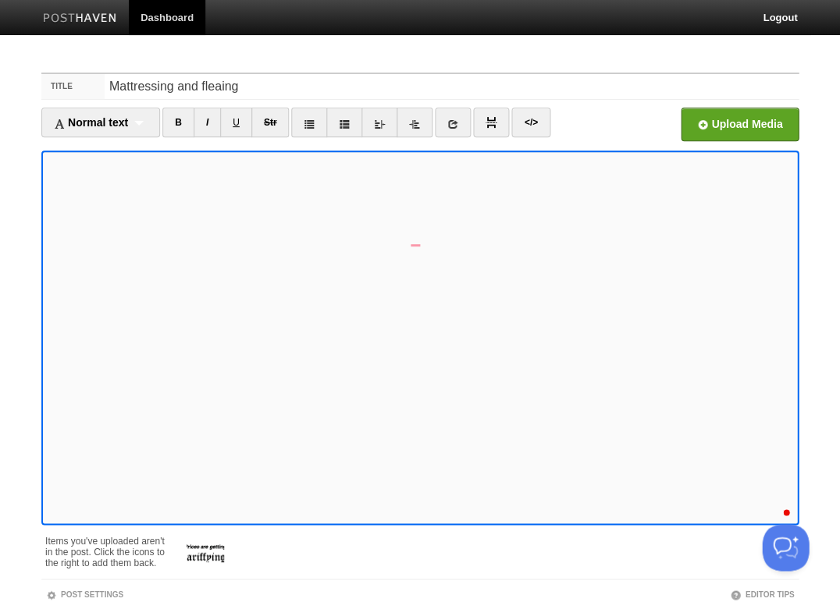
scroll to position [567, 0]
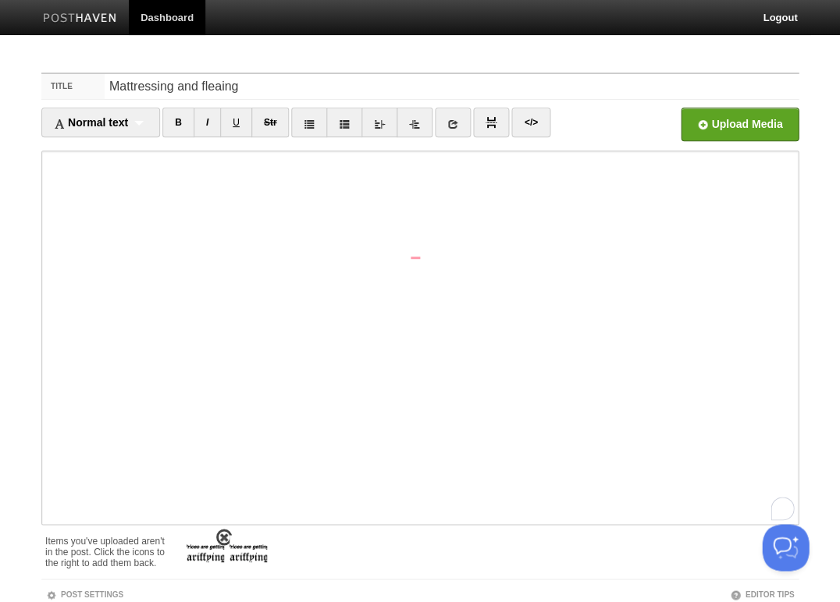
click at [225, 537] on span at bounding box center [224, 537] width 11 height 11
click at [222, 534] on span at bounding box center [224, 537] width 11 height 11
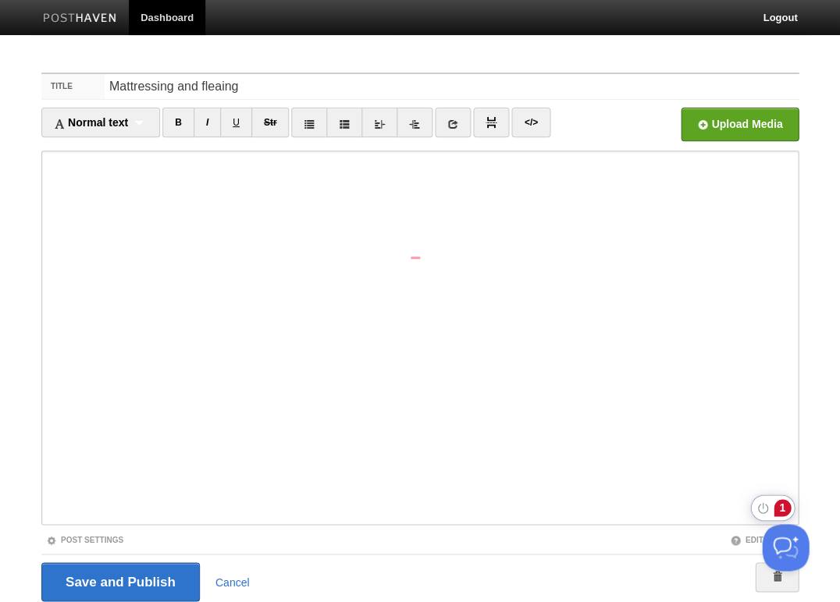
click at [780, 507] on div "1" at bounding box center [781, 507] width 17 height 17
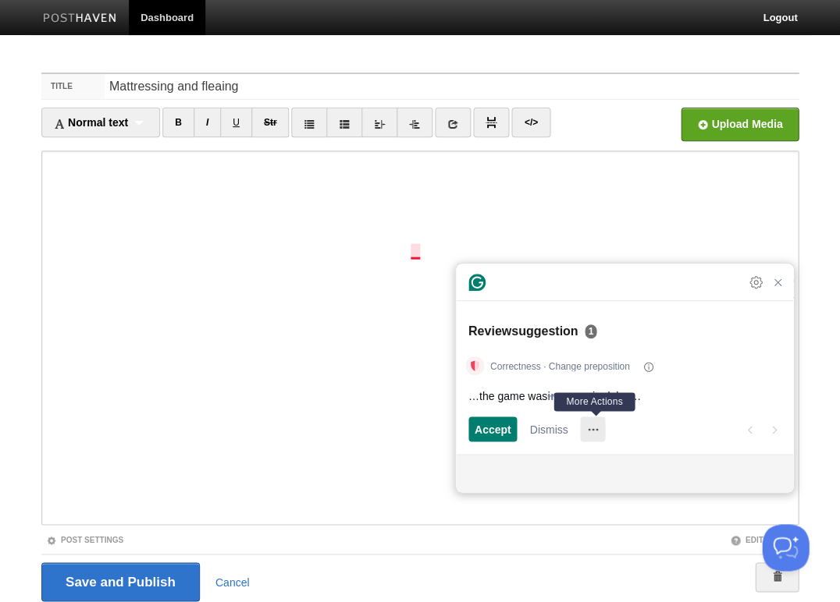
click at [598, 429] on icon "More Actions" at bounding box center [593, 429] width 10 height 2
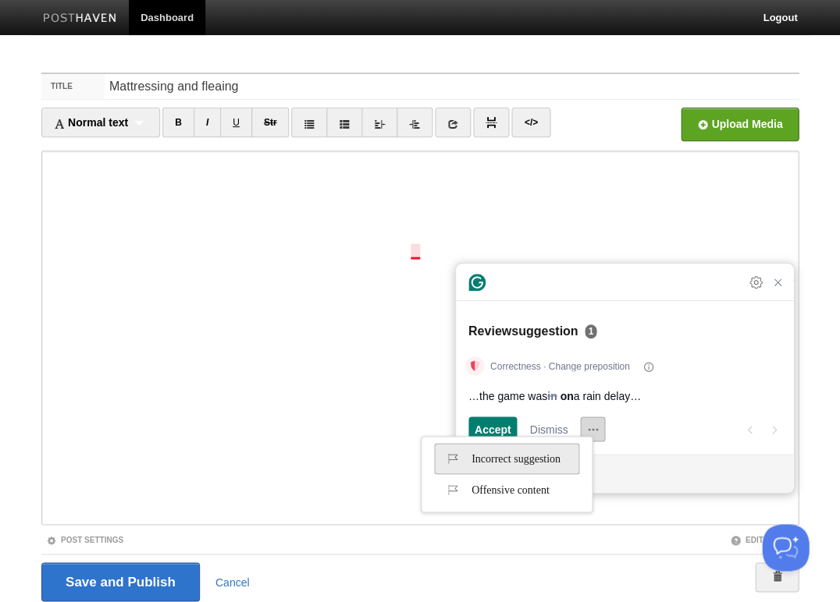
click at [553, 460] on span "Incorrect suggestion" at bounding box center [501, 458] width 117 height 25
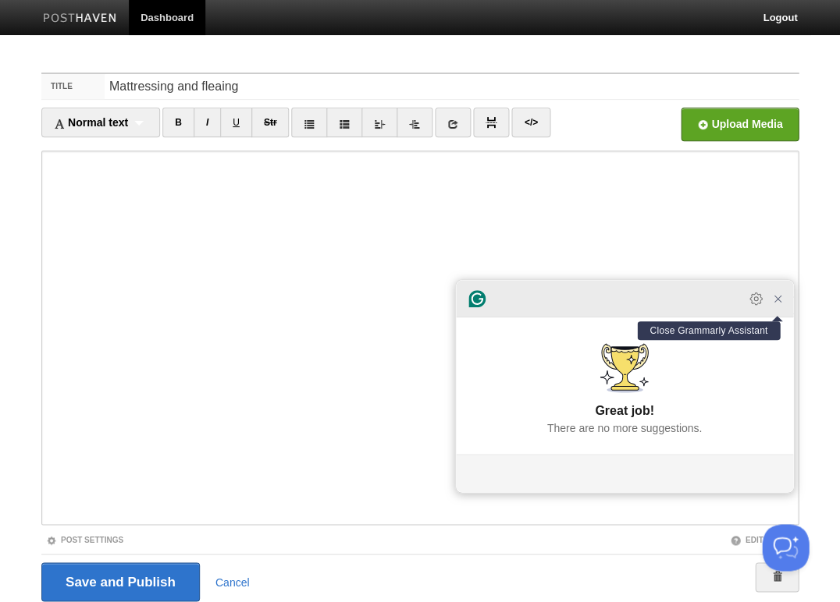
click at [780, 305] on icon "Close Grammarly Assistant" at bounding box center [777, 299] width 12 height 12
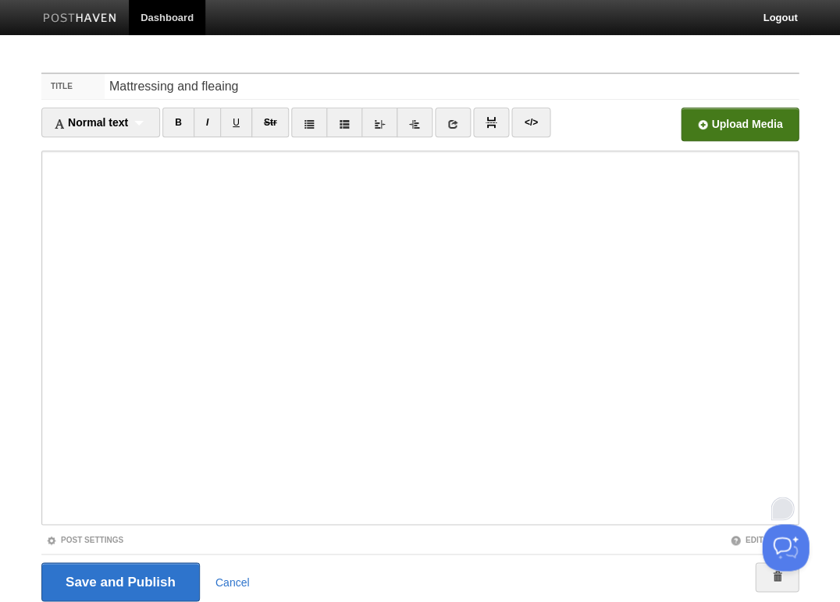
click at [728, 121] on input "file" at bounding box center [269, 129] width 1182 height 80
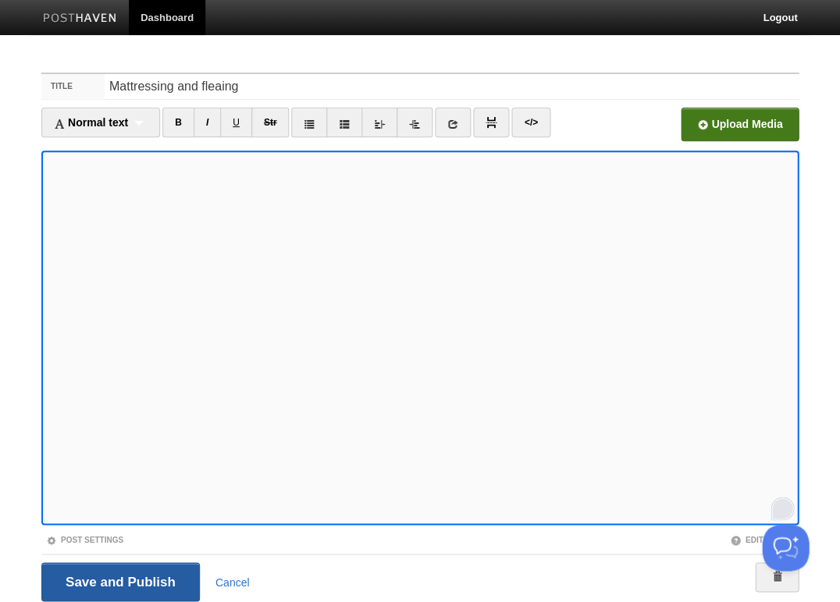
click at [135, 576] on input "Save and Publish" at bounding box center [120, 582] width 158 height 39
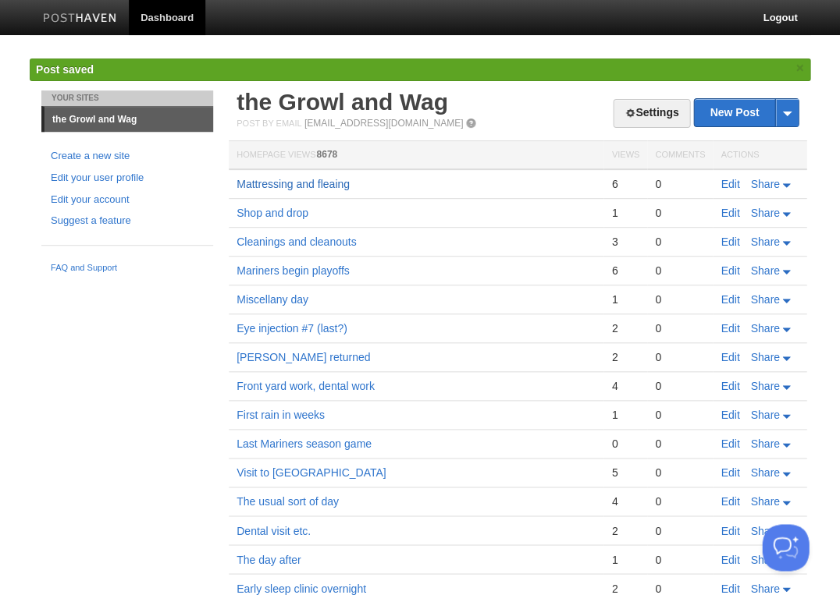
click at [311, 180] on link "Mattressing and fleaing" at bounding box center [292, 184] width 113 height 12
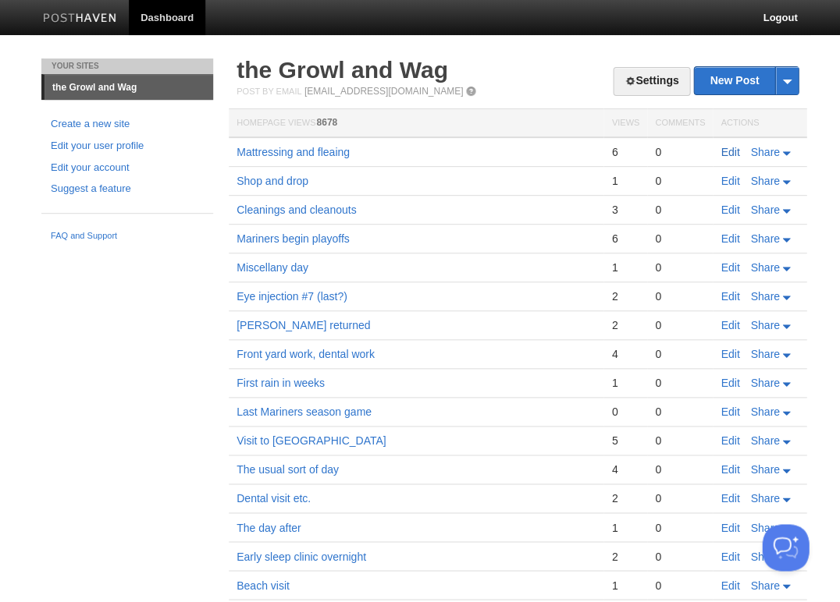
click at [728, 152] on link "Edit" at bounding box center [729, 152] width 19 height 12
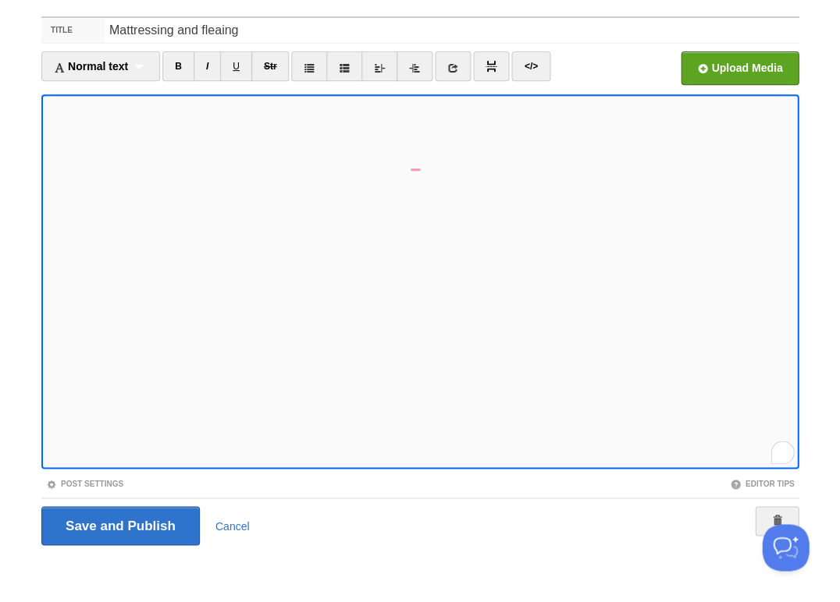
scroll to position [567, 0]
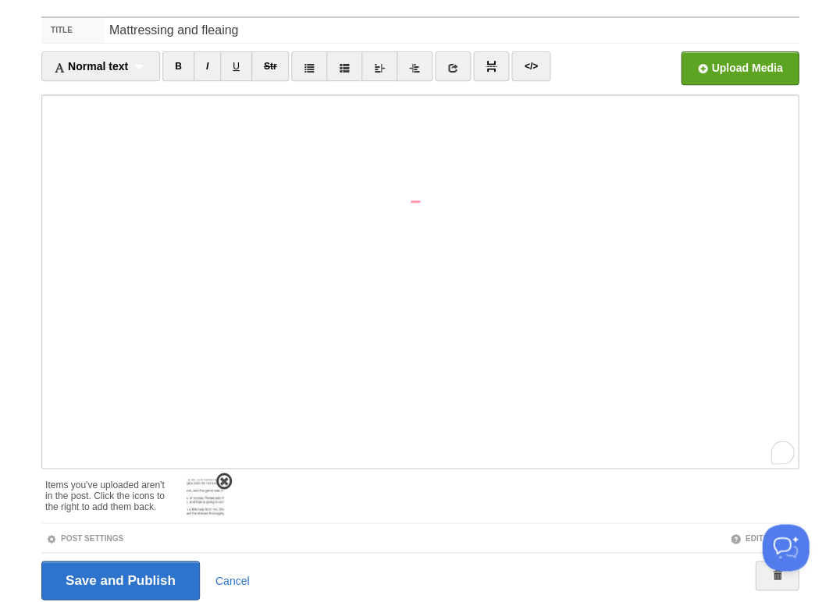
click at [226, 477] on span at bounding box center [224, 481] width 11 height 11
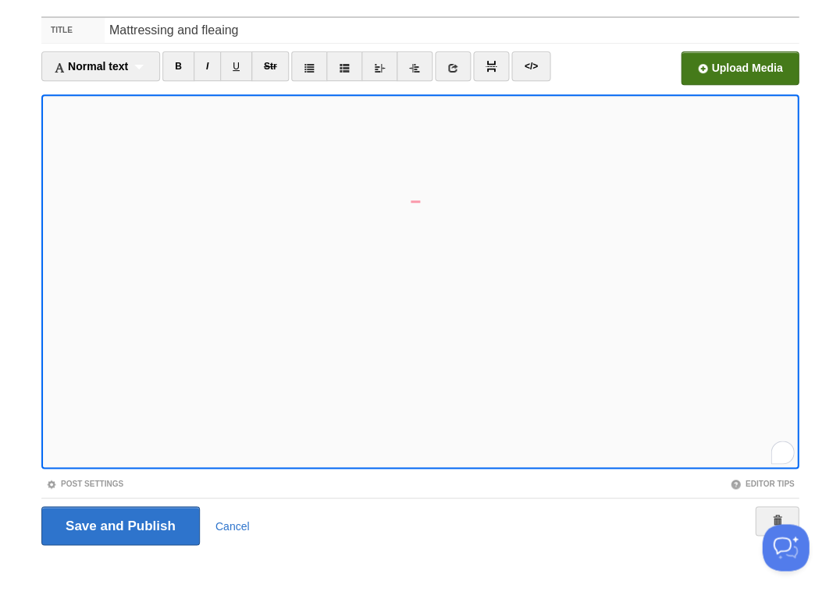
click at [720, 62] on input "file" at bounding box center [269, 73] width 1182 height 80
click at [140, 508] on input "Save and Publish" at bounding box center [120, 526] width 158 height 39
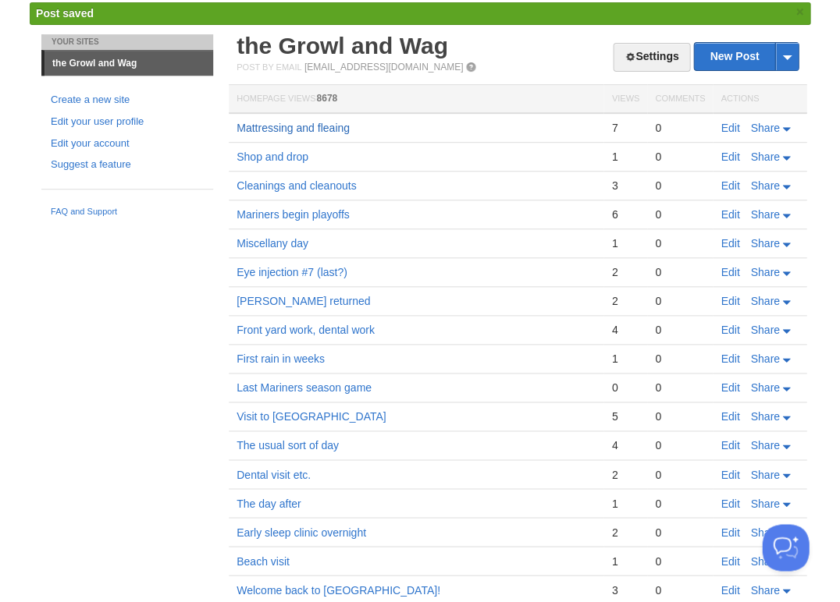
click at [296, 125] on link "Mattressing and fleaing" at bounding box center [292, 128] width 113 height 12
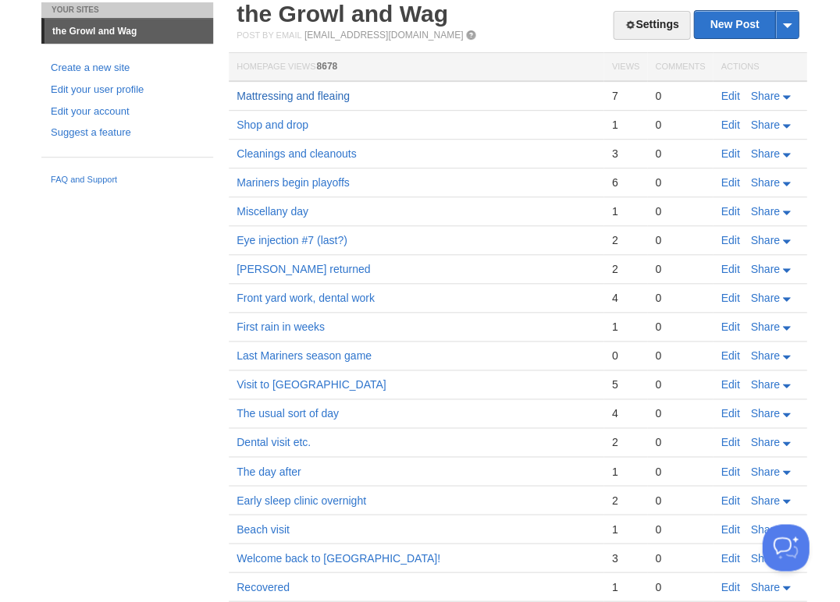
click at [318, 93] on link "Mattressing and fleaing" at bounding box center [292, 96] width 113 height 12
click at [726, 93] on link "Edit" at bounding box center [729, 96] width 19 height 12
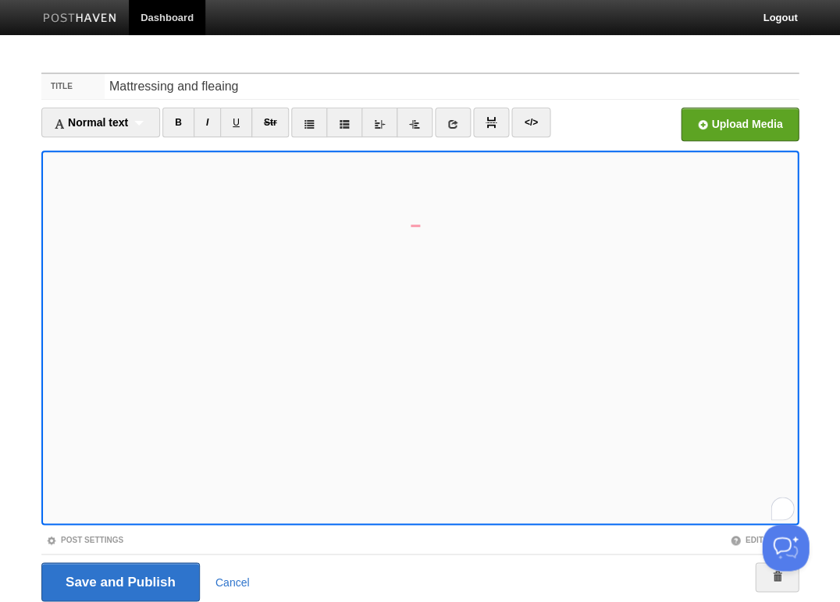
scroll to position [56, 0]
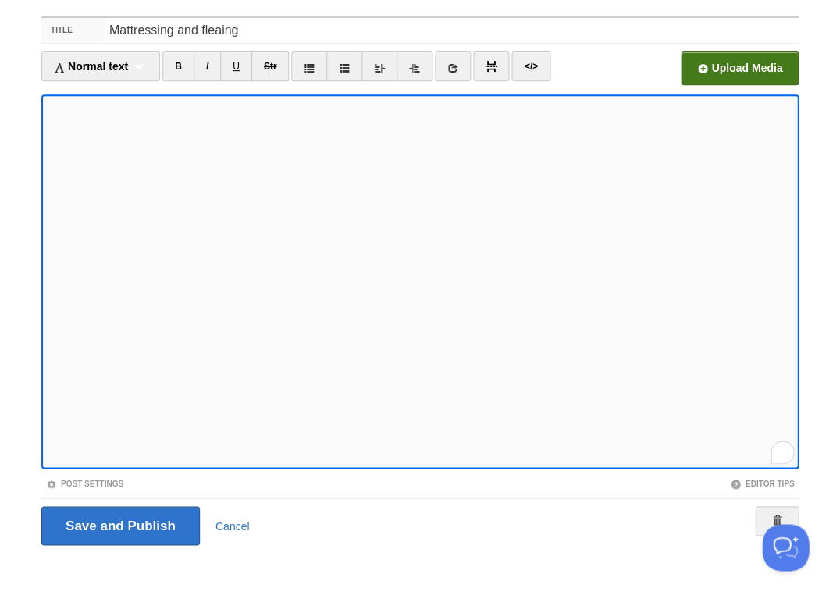
scroll to position [599, 0]
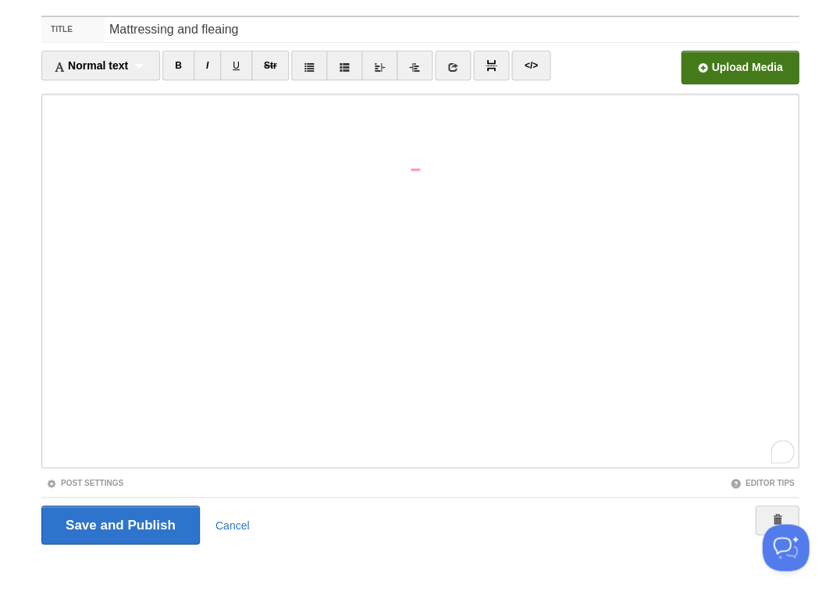
click at [733, 62] on input "file" at bounding box center [269, 72] width 1182 height 80
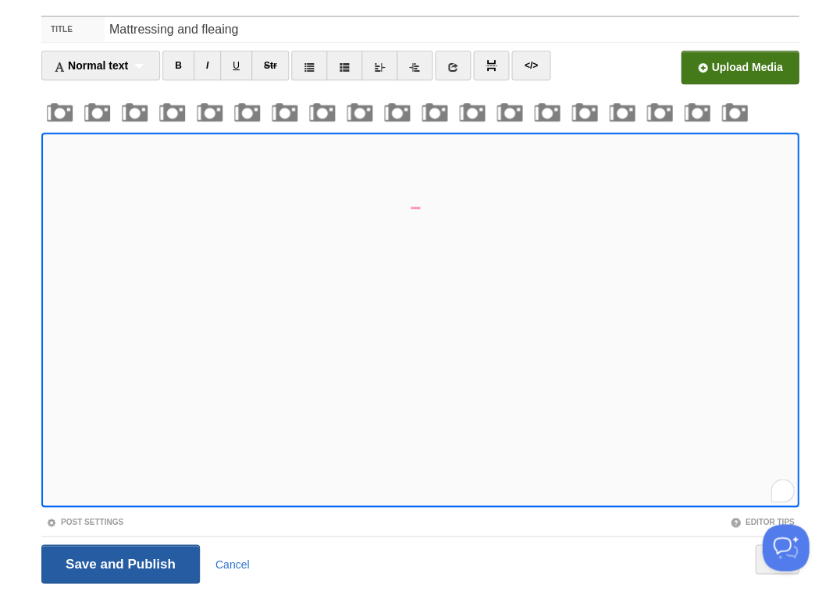
click at [119, 562] on input "Save and Publish" at bounding box center [120, 564] width 158 height 39
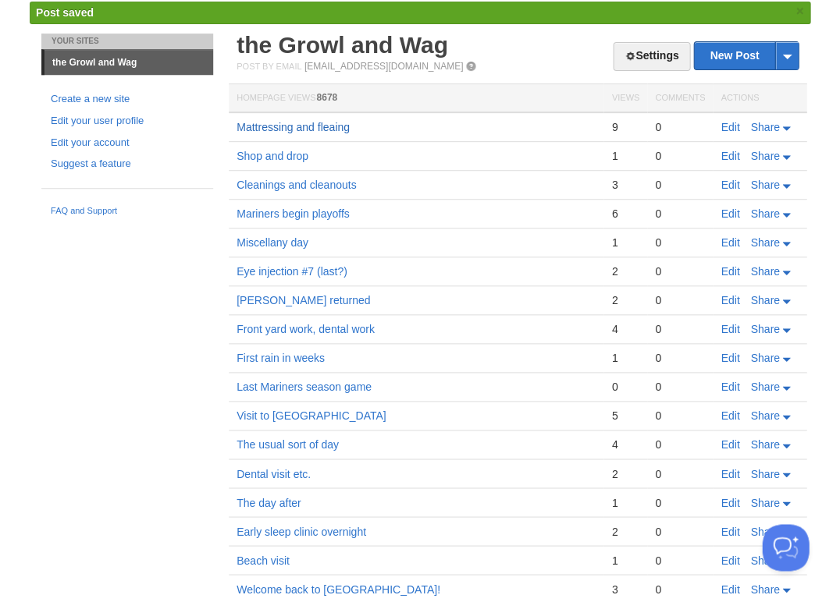
click at [308, 126] on link "Mattressing and fleaing" at bounding box center [292, 127] width 113 height 12
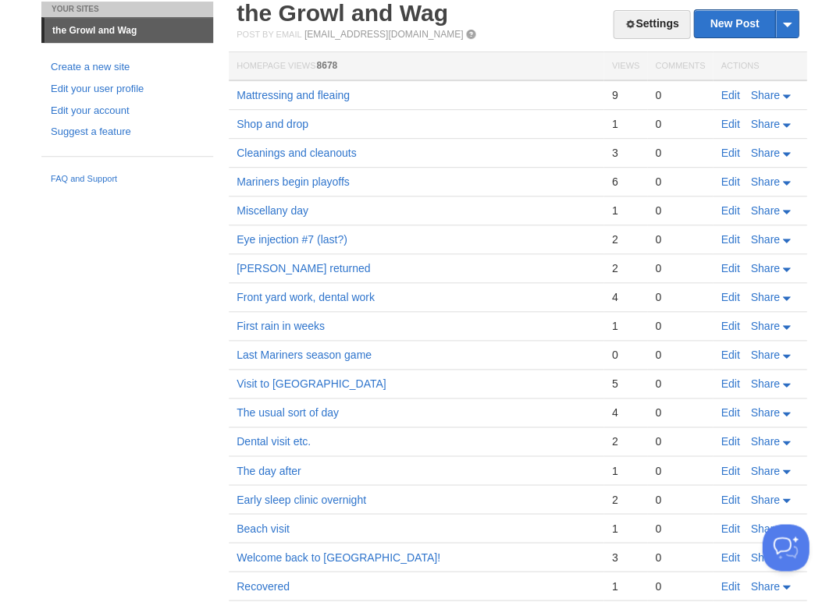
click at [730, 94] on link "Edit" at bounding box center [729, 95] width 19 height 12
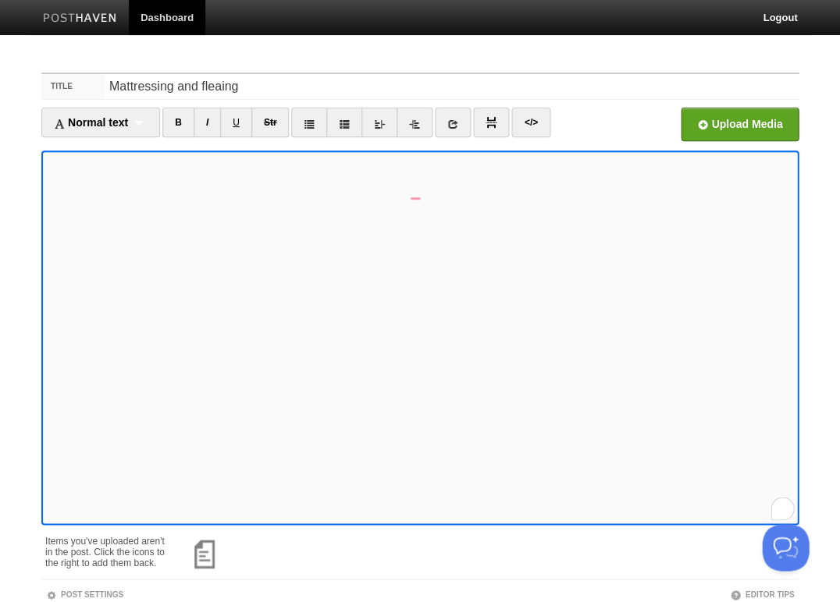
scroll to position [599, 0]
click at [224, 537] on span at bounding box center [224, 537] width 11 height 11
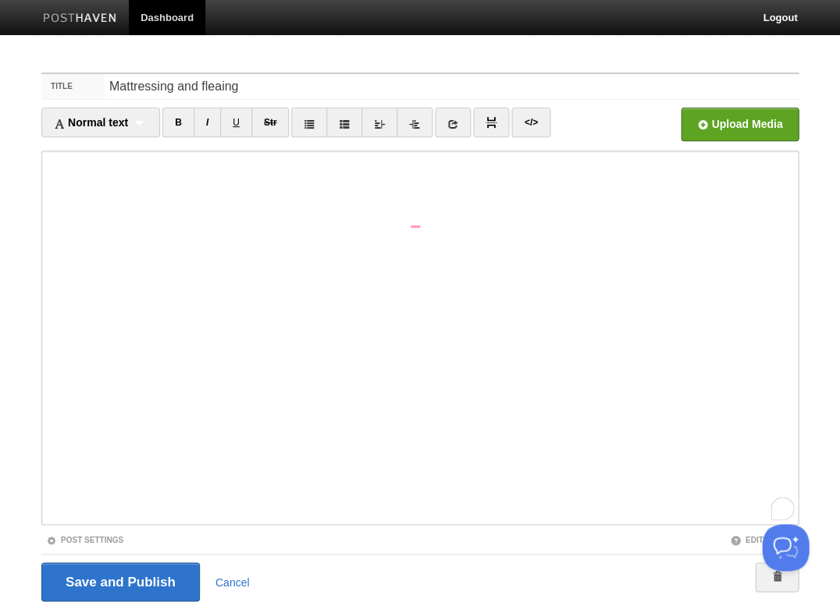
scroll to position [56, 0]
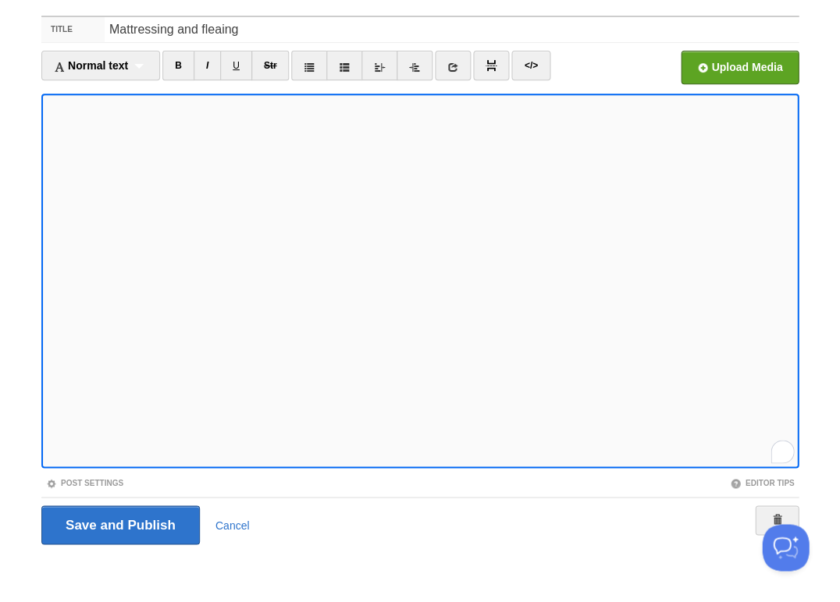
scroll to position [613, 0]
click at [119, 524] on input "Save and Publish" at bounding box center [120, 525] width 158 height 39
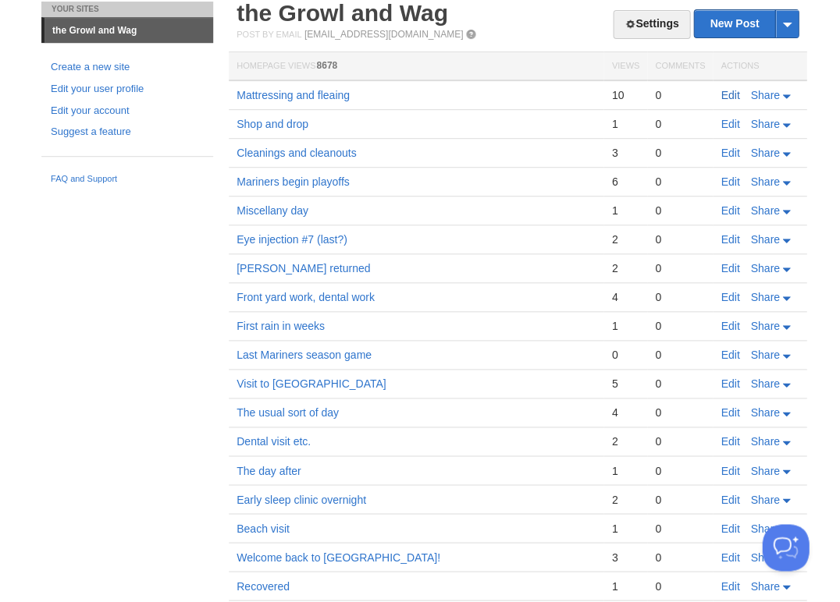
click at [727, 90] on link "Edit" at bounding box center [729, 95] width 19 height 12
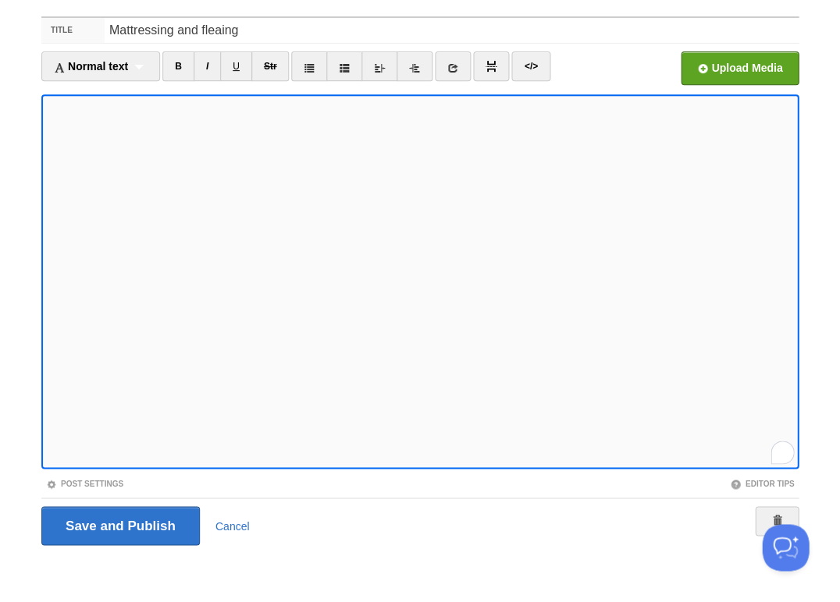
scroll to position [656, 0]
click at [119, 524] on input "Save and Publish" at bounding box center [120, 526] width 158 height 39
